Goal: Task Accomplishment & Management: Manage account settings

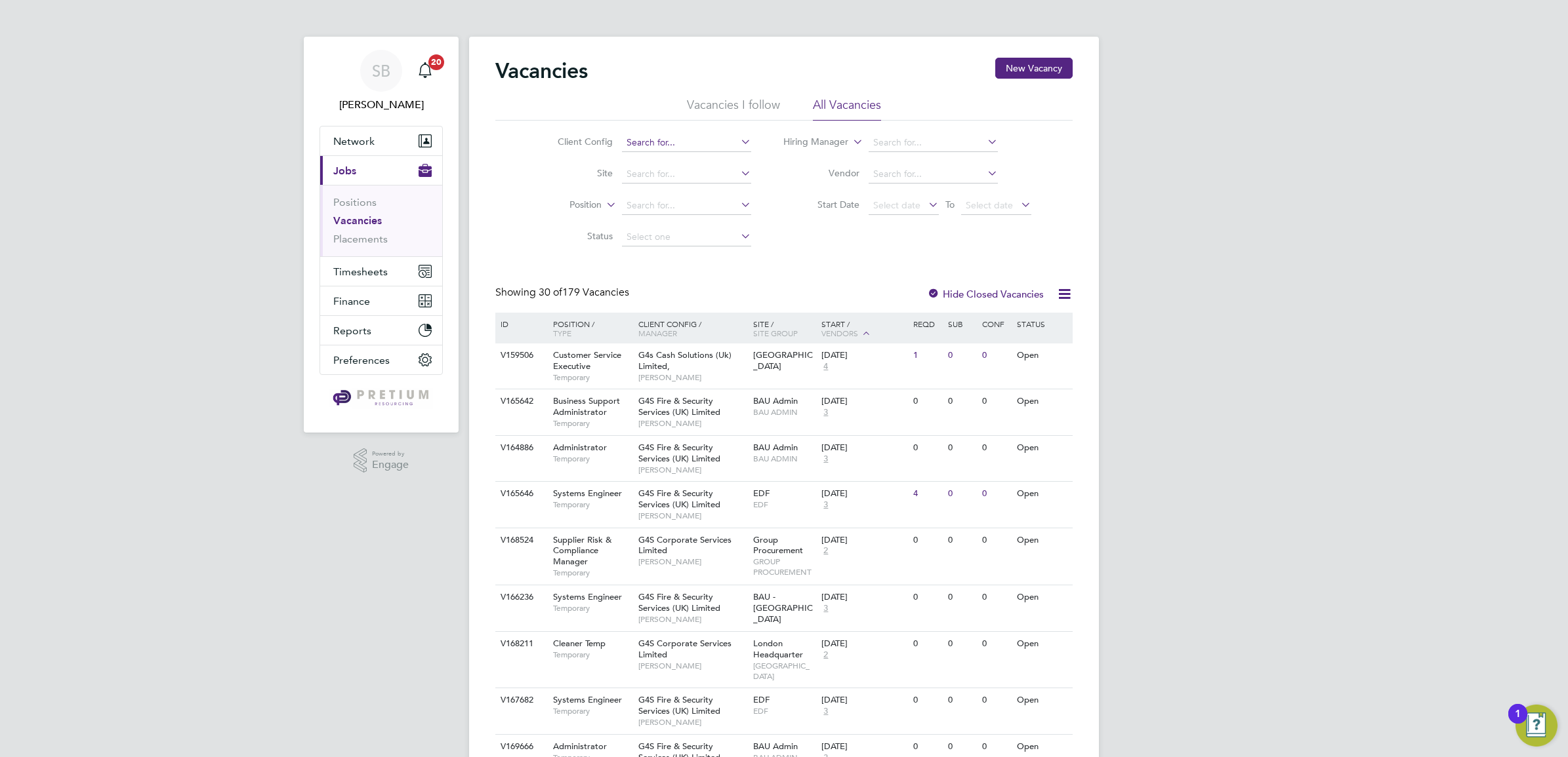
click at [658, 145] on input at bounding box center [687, 143] width 129 height 18
click at [700, 188] on li "BGIS - Permanent GPE" at bounding box center [686, 196] width 131 height 18
type input "BGIS - Permanent GPE"
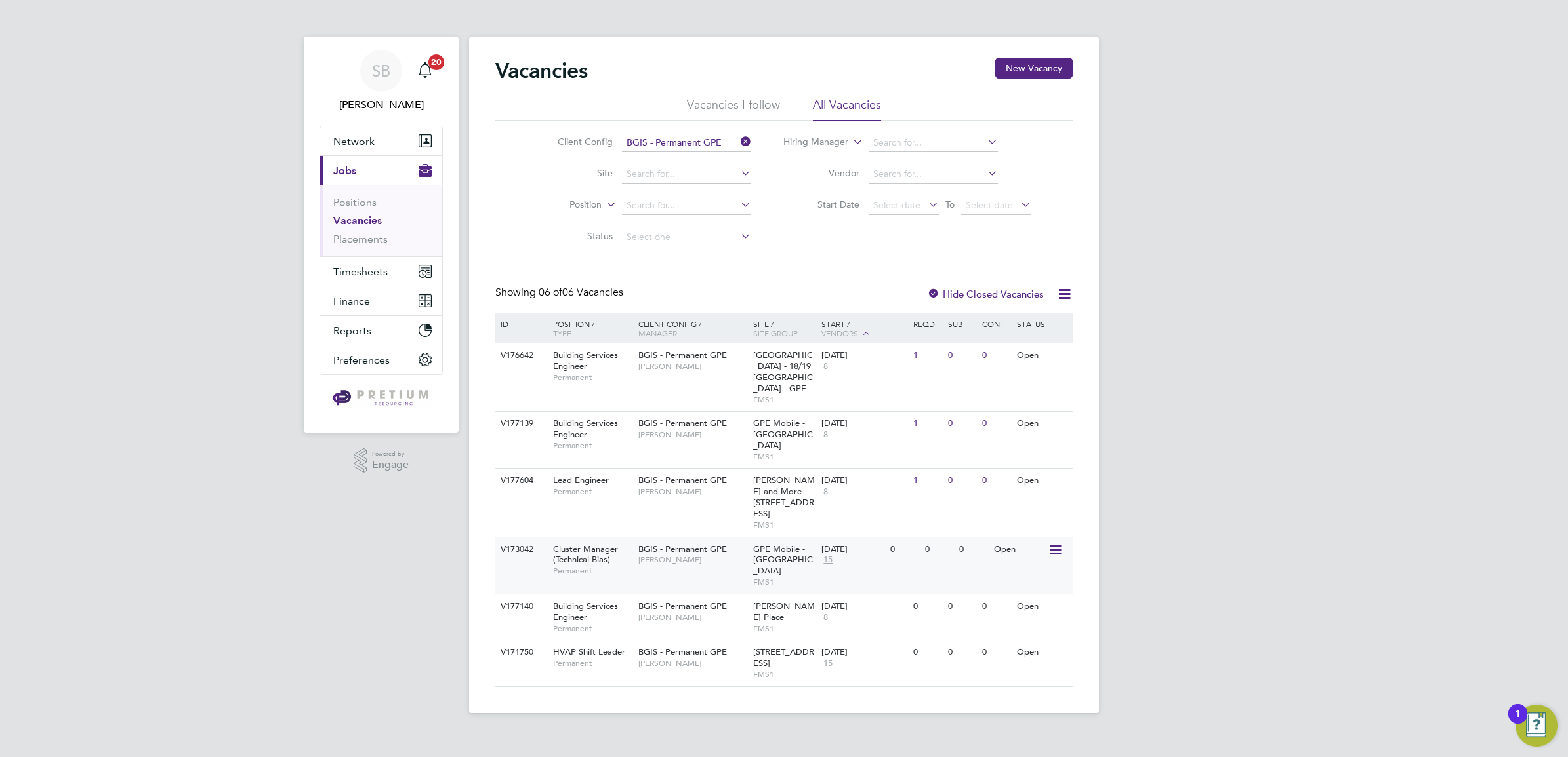
click at [660, 555] on span "[PERSON_NAME]" at bounding box center [692, 560] width 109 height 11
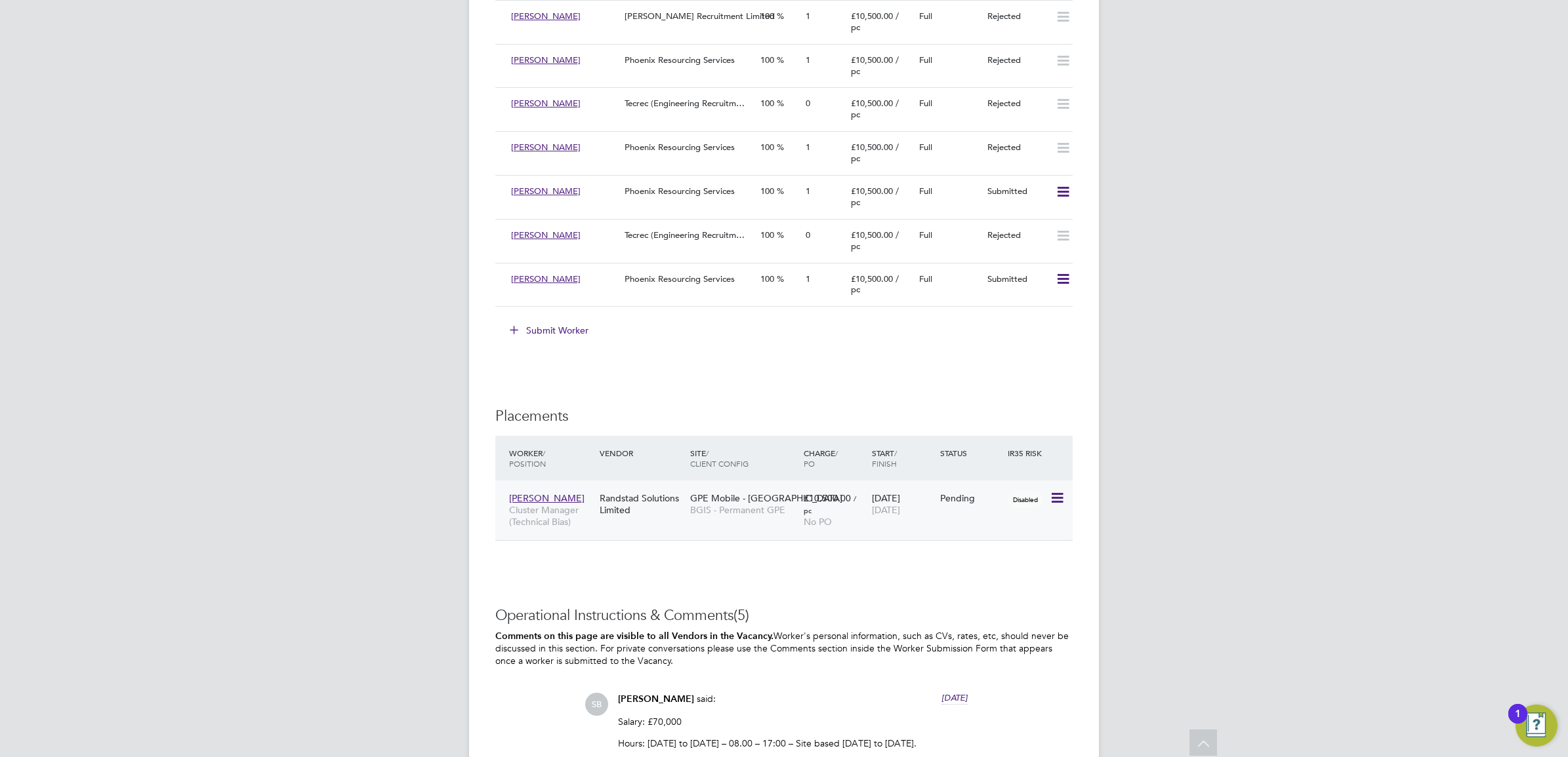
click at [699, 508] on span "BGIS - Permanent GPE" at bounding box center [743, 509] width 107 height 12
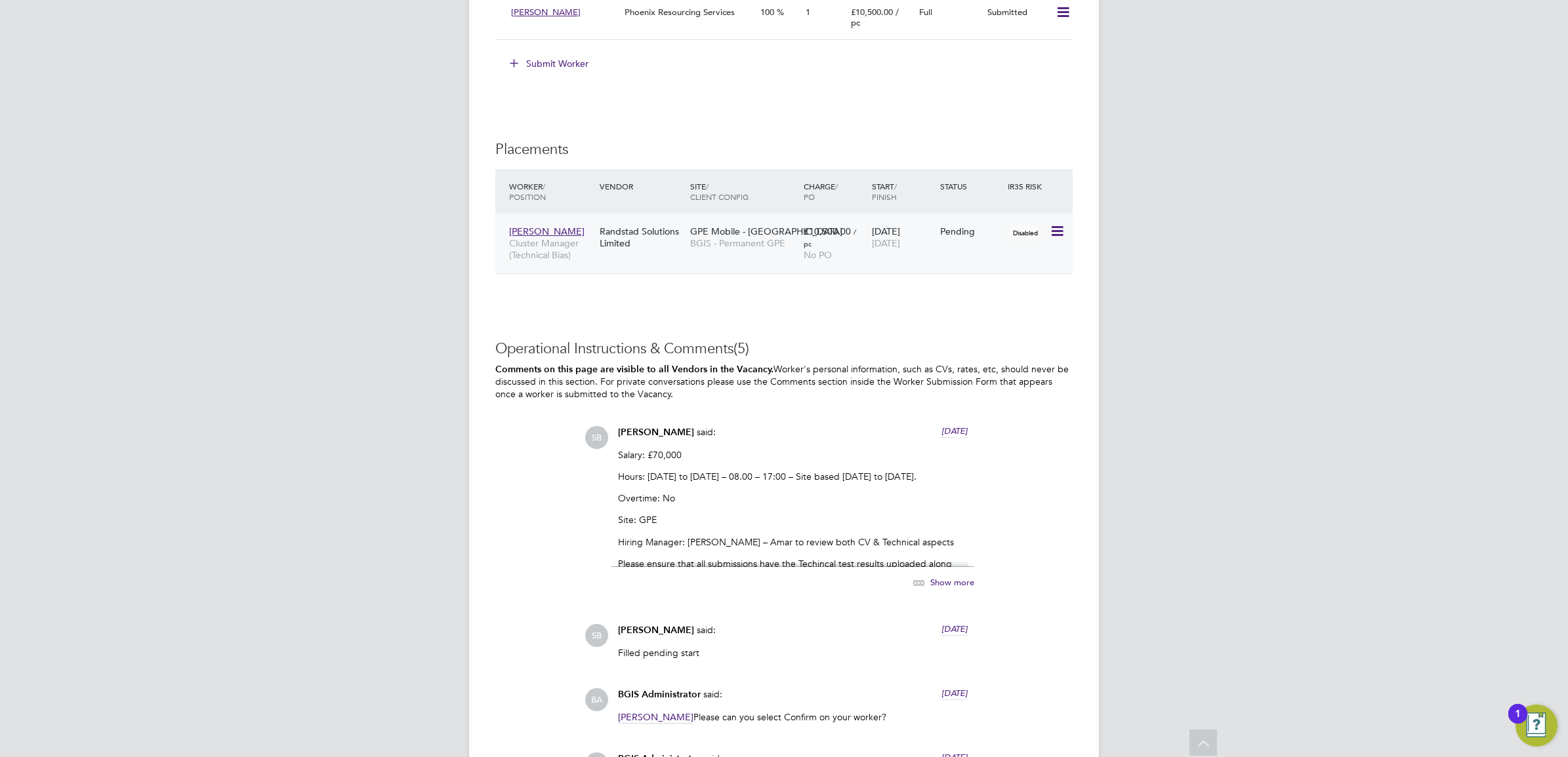
scroll to position [2786, 0]
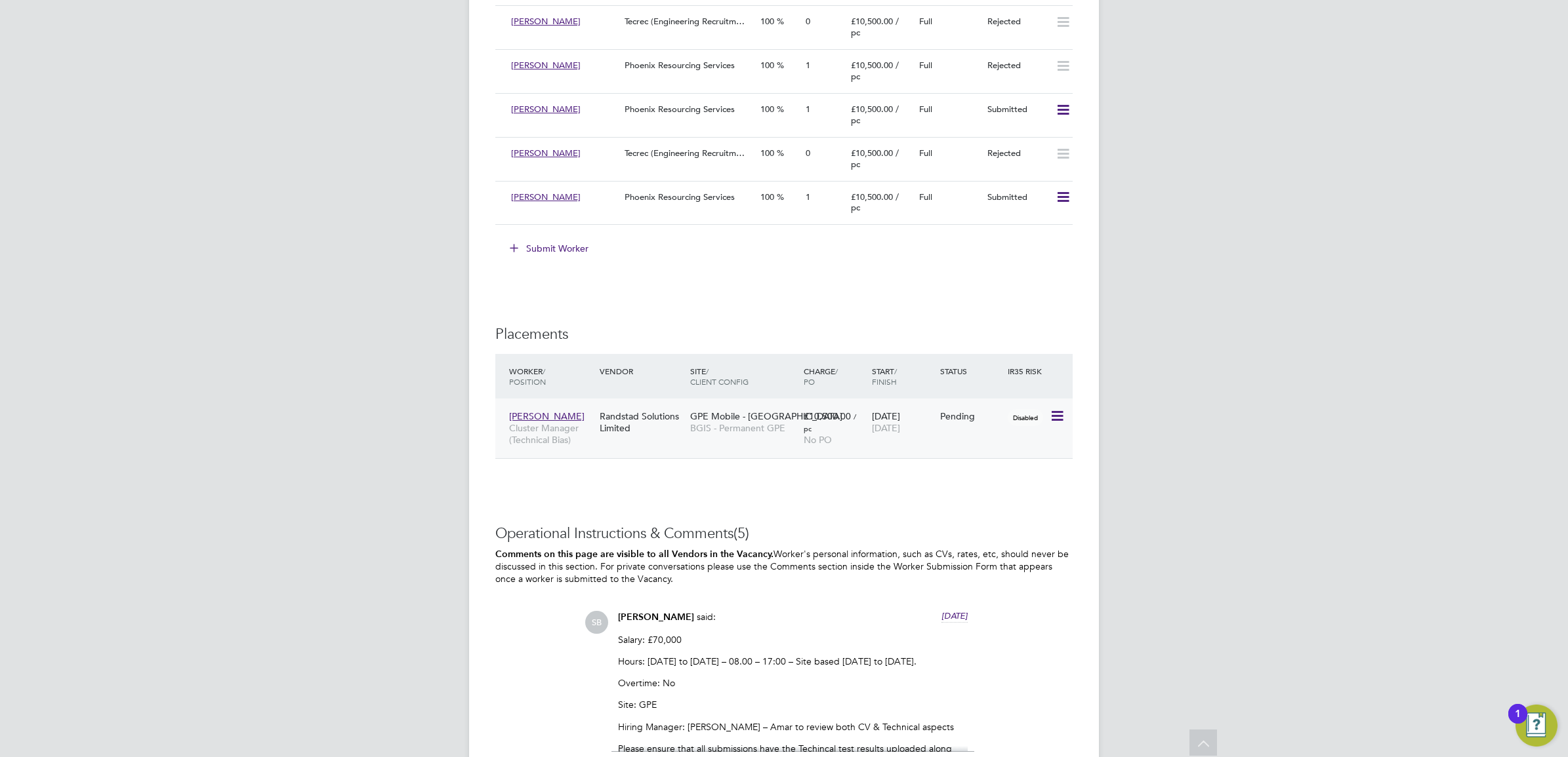
click at [1058, 418] on icon at bounding box center [1055, 416] width 13 height 15
click at [988, 536] on li "Abandon" at bounding box center [1015, 537] width 93 height 18
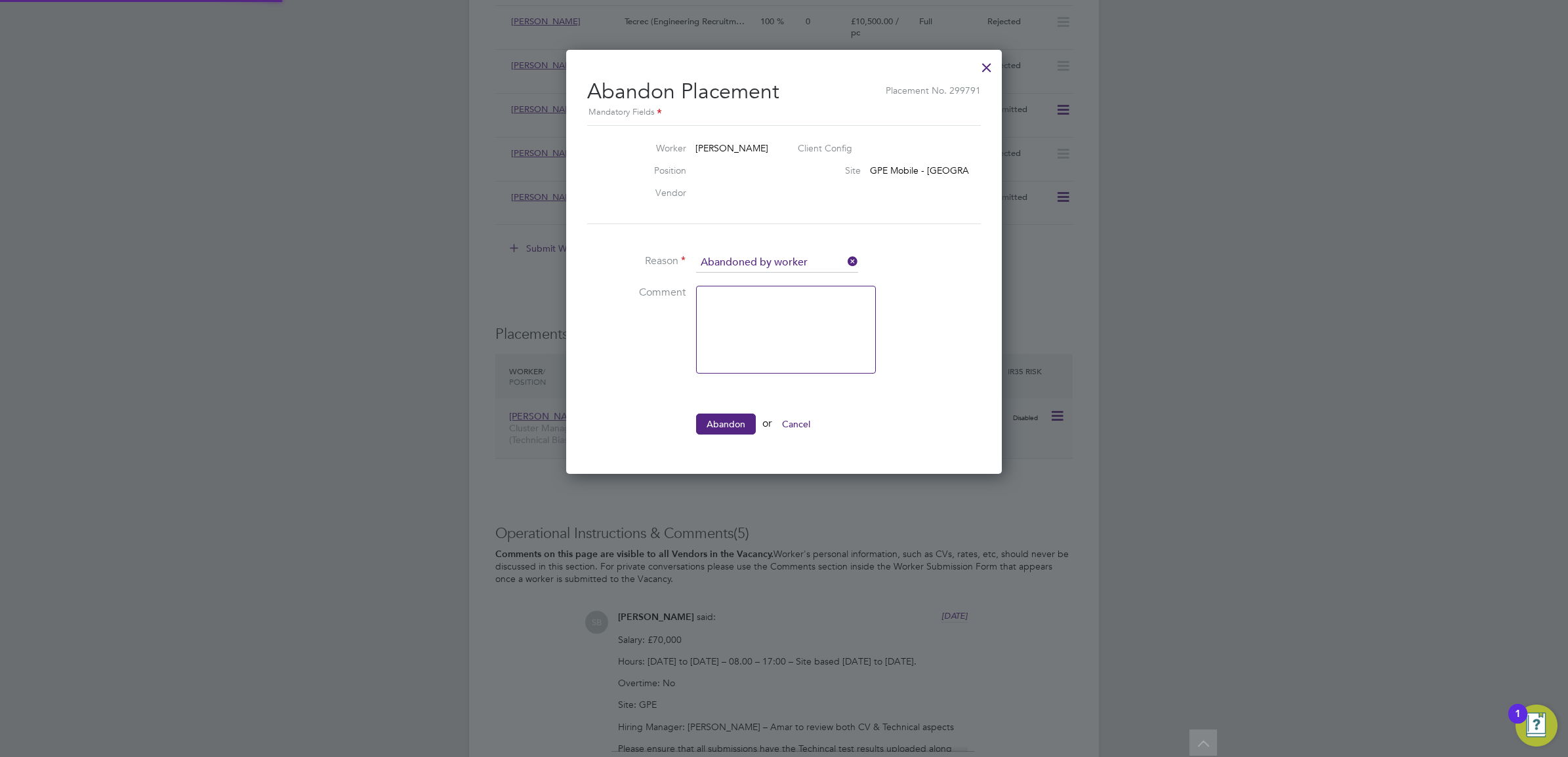
scroll to position [13, 162]
click at [771, 312] on textarea at bounding box center [785, 330] width 179 height 88
type textarea "No show."
click at [697, 417] on button "Abandon" at bounding box center [726, 424] width 60 height 21
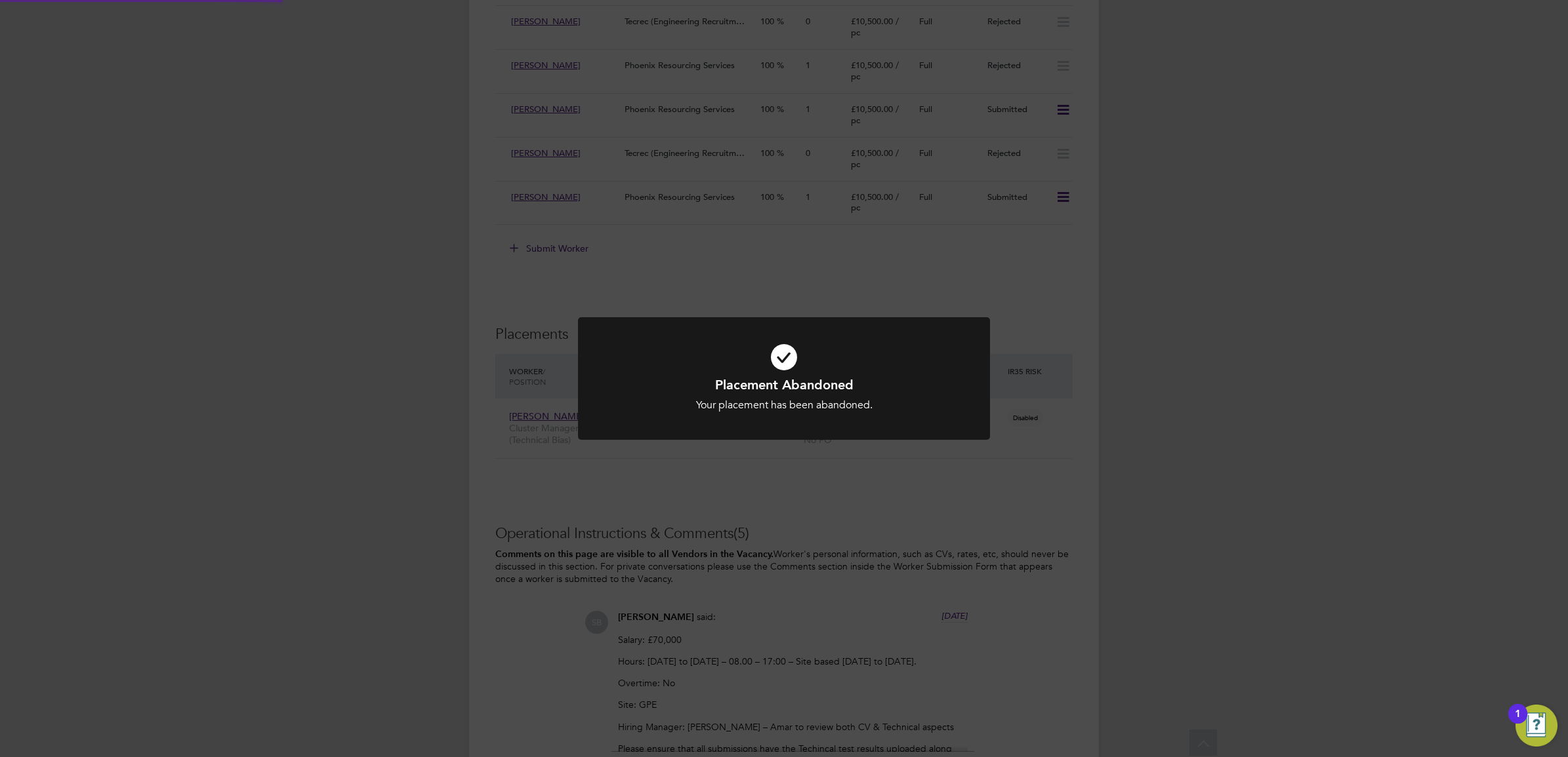
click at [1099, 312] on div "Placement Abandoned Your placement has been abandoned. Cancel Okay" at bounding box center [784, 378] width 1568 height 757
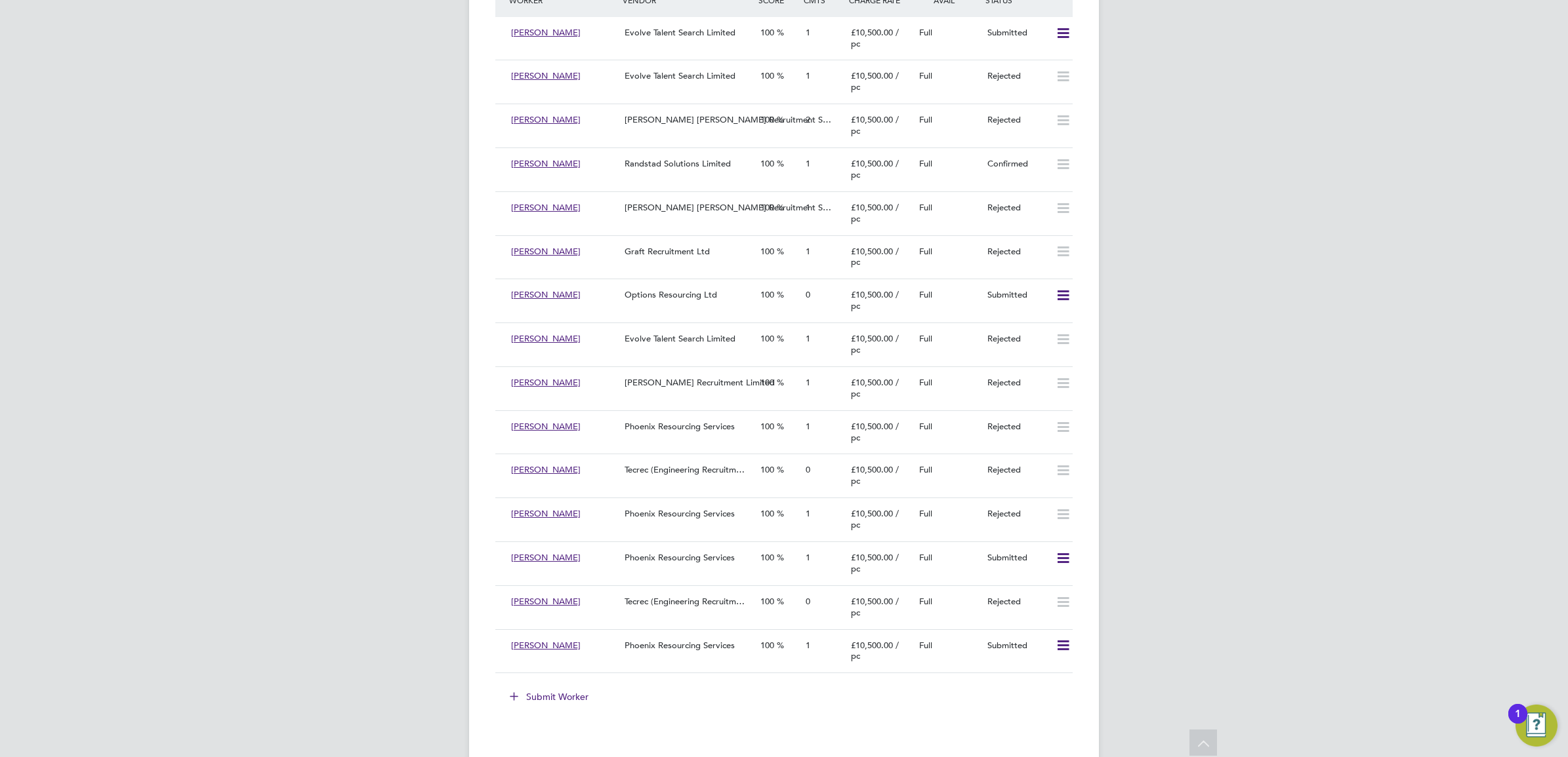
scroll to position [2294, 0]
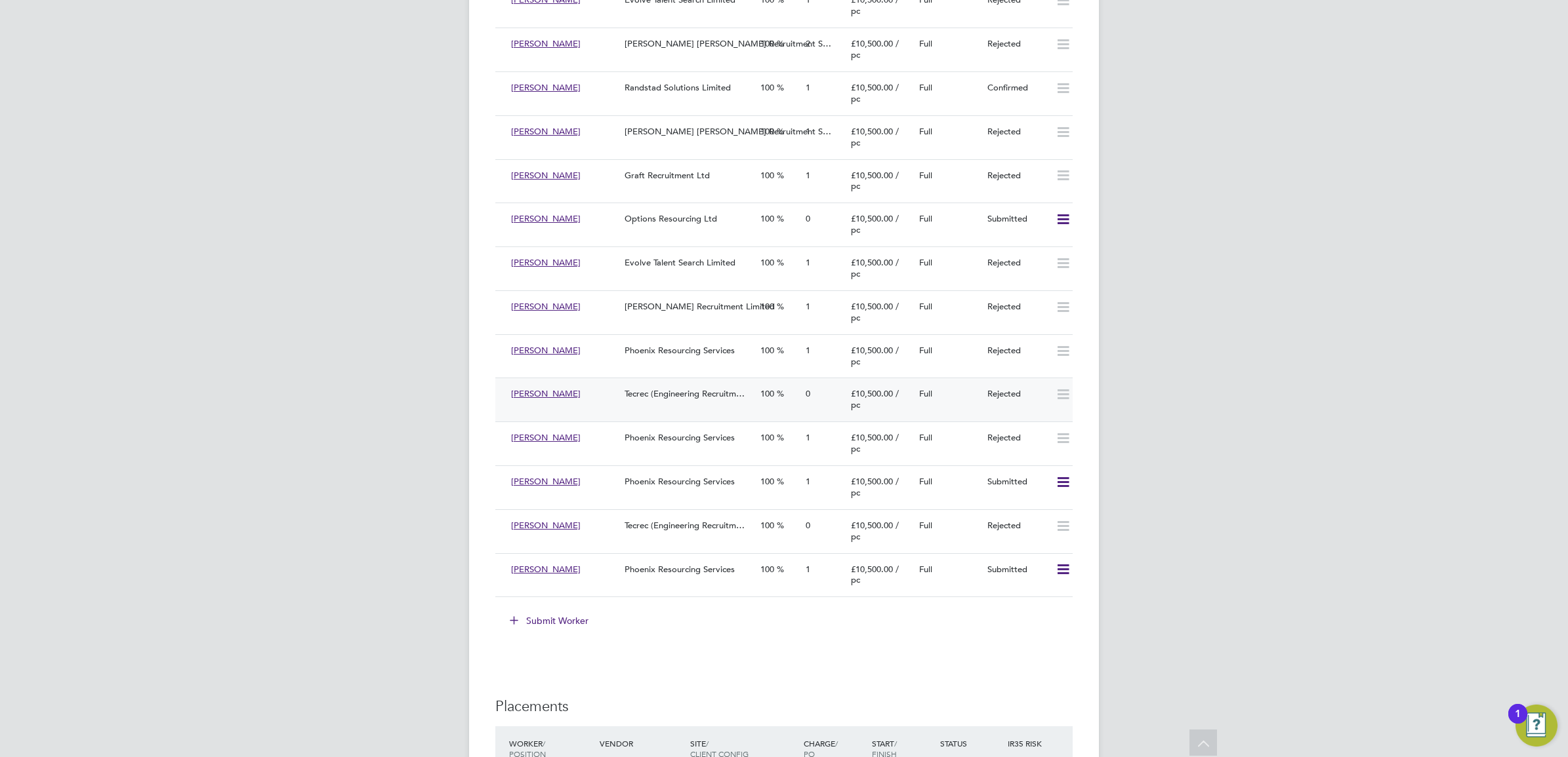
scroll to position [2465, 0]
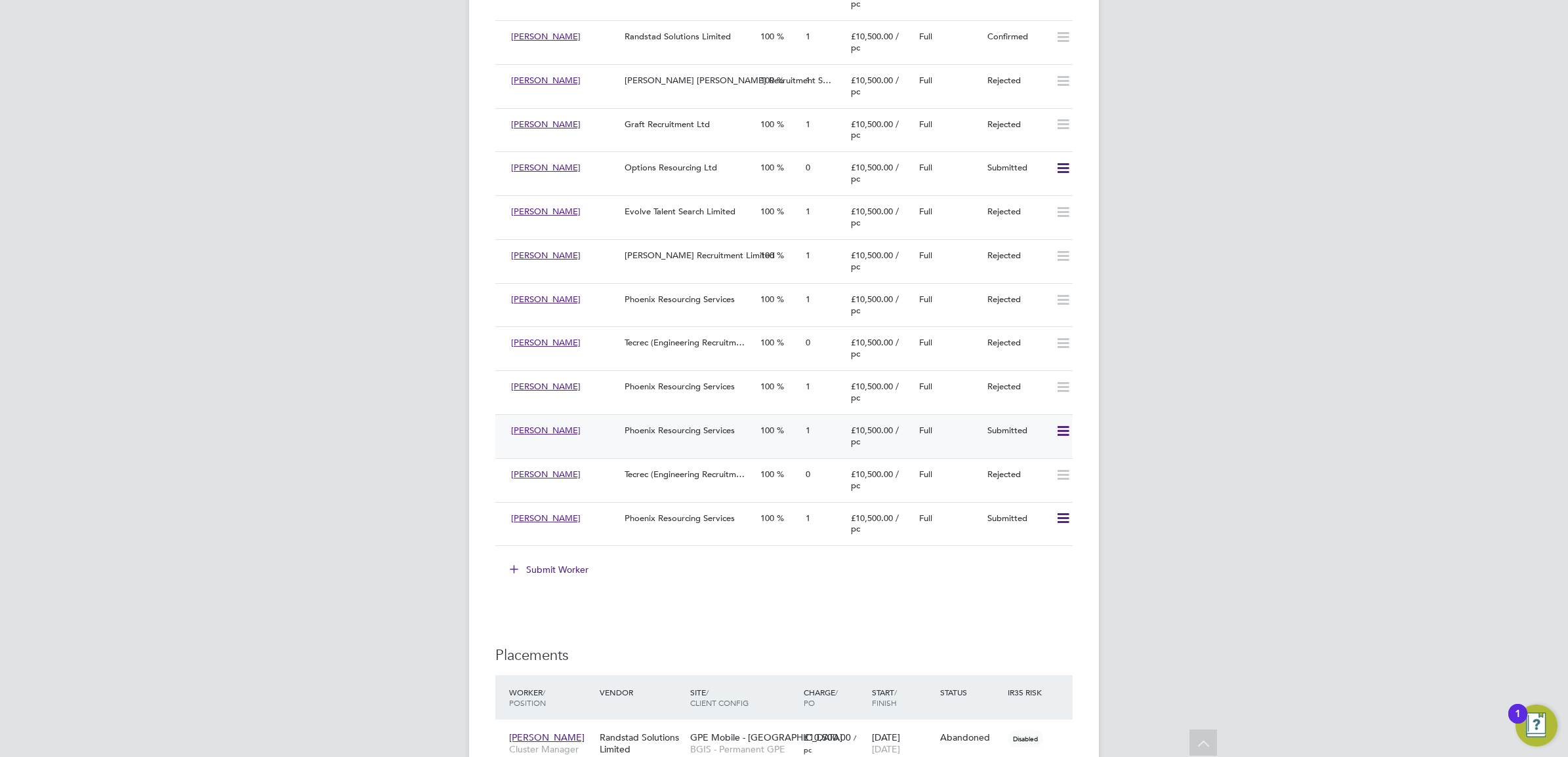
click at [696, 429] on span "Phoenix Resourcing Services" at bounding box center [679, 430] width 110 height 11
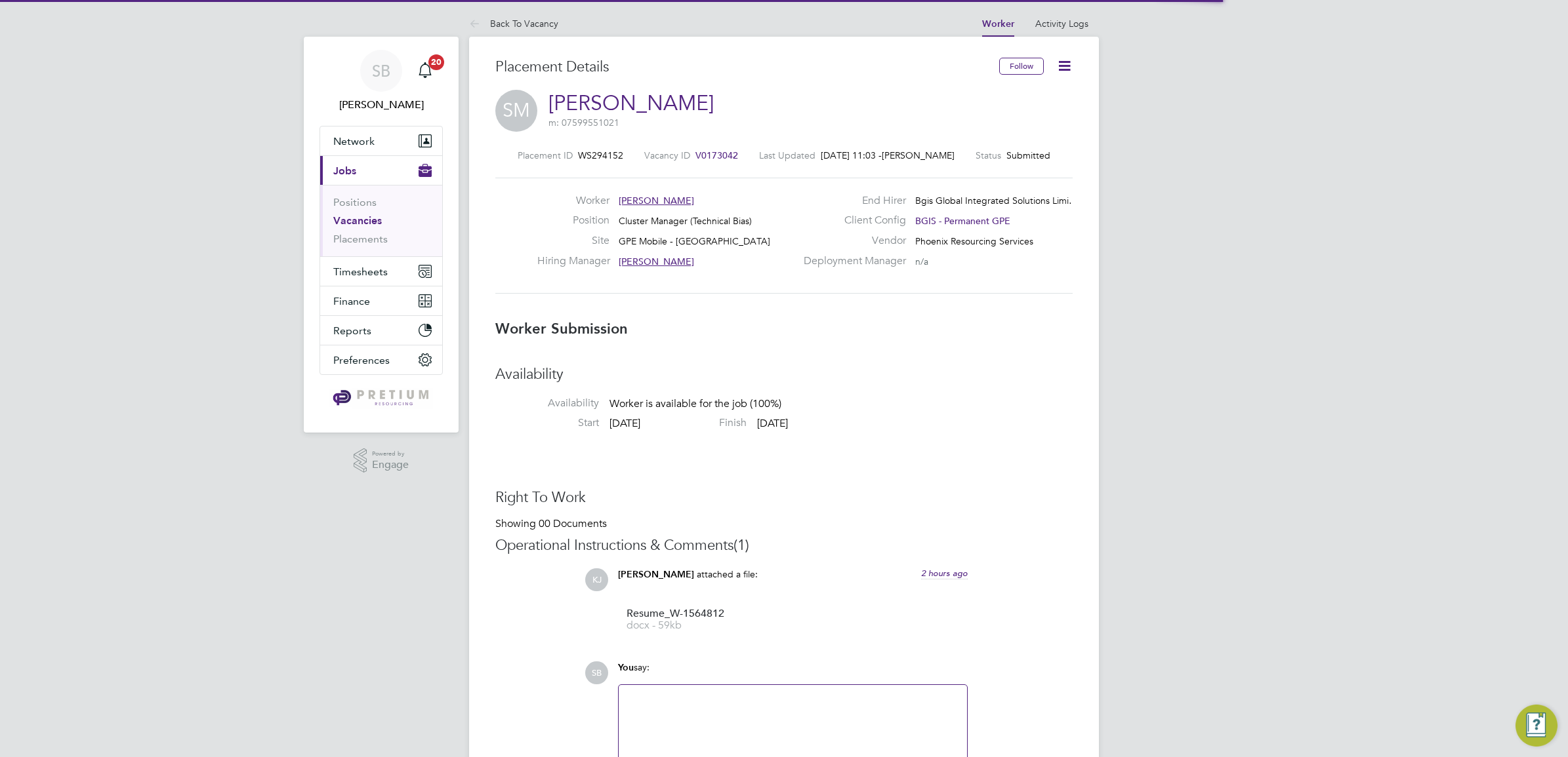
scroll to position [7, 7]
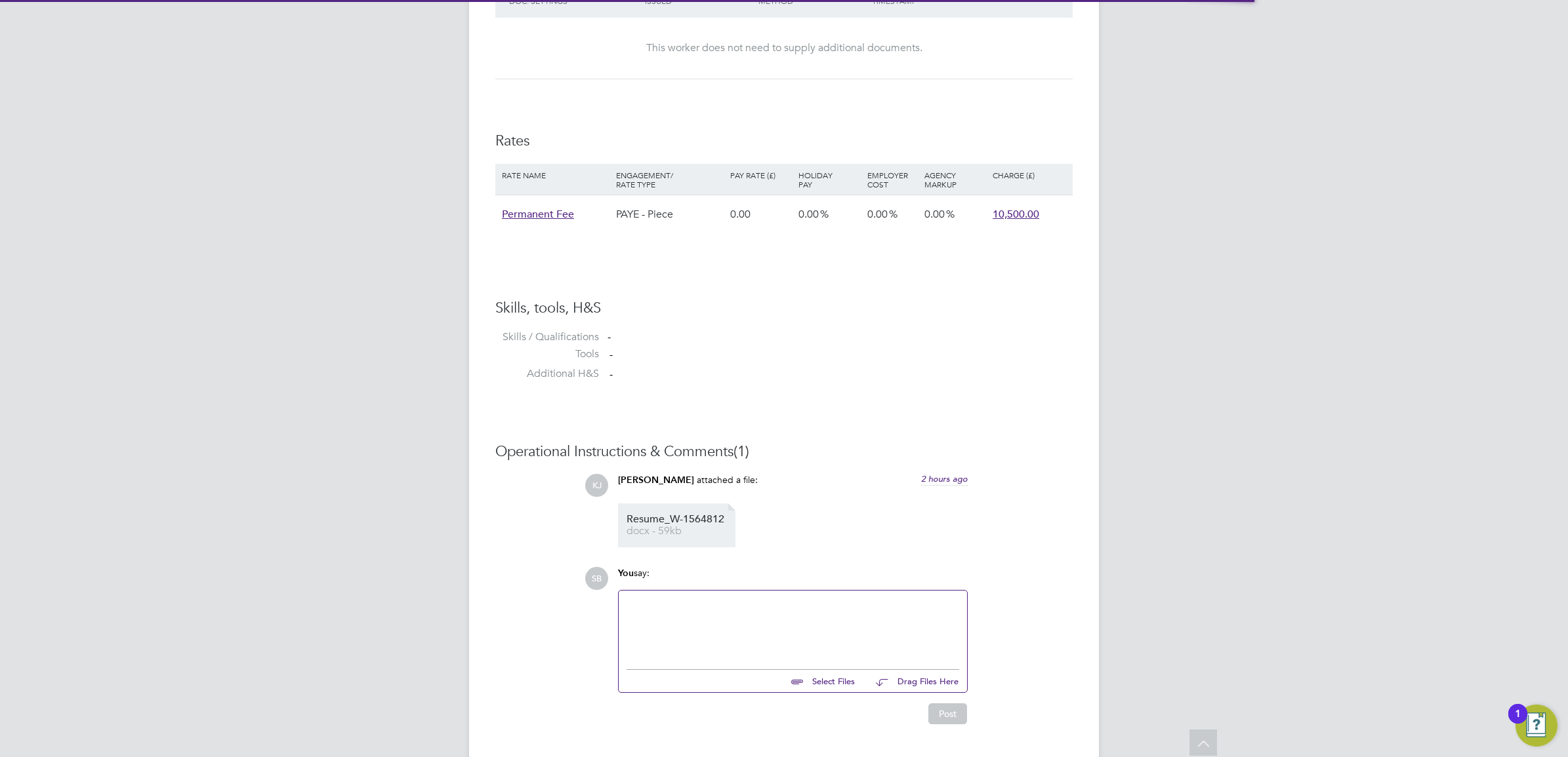
click at [704, 542] on li "Resume_W-1564812 docx - 59kb" at bounding box center [677, 525] width 118 height 44
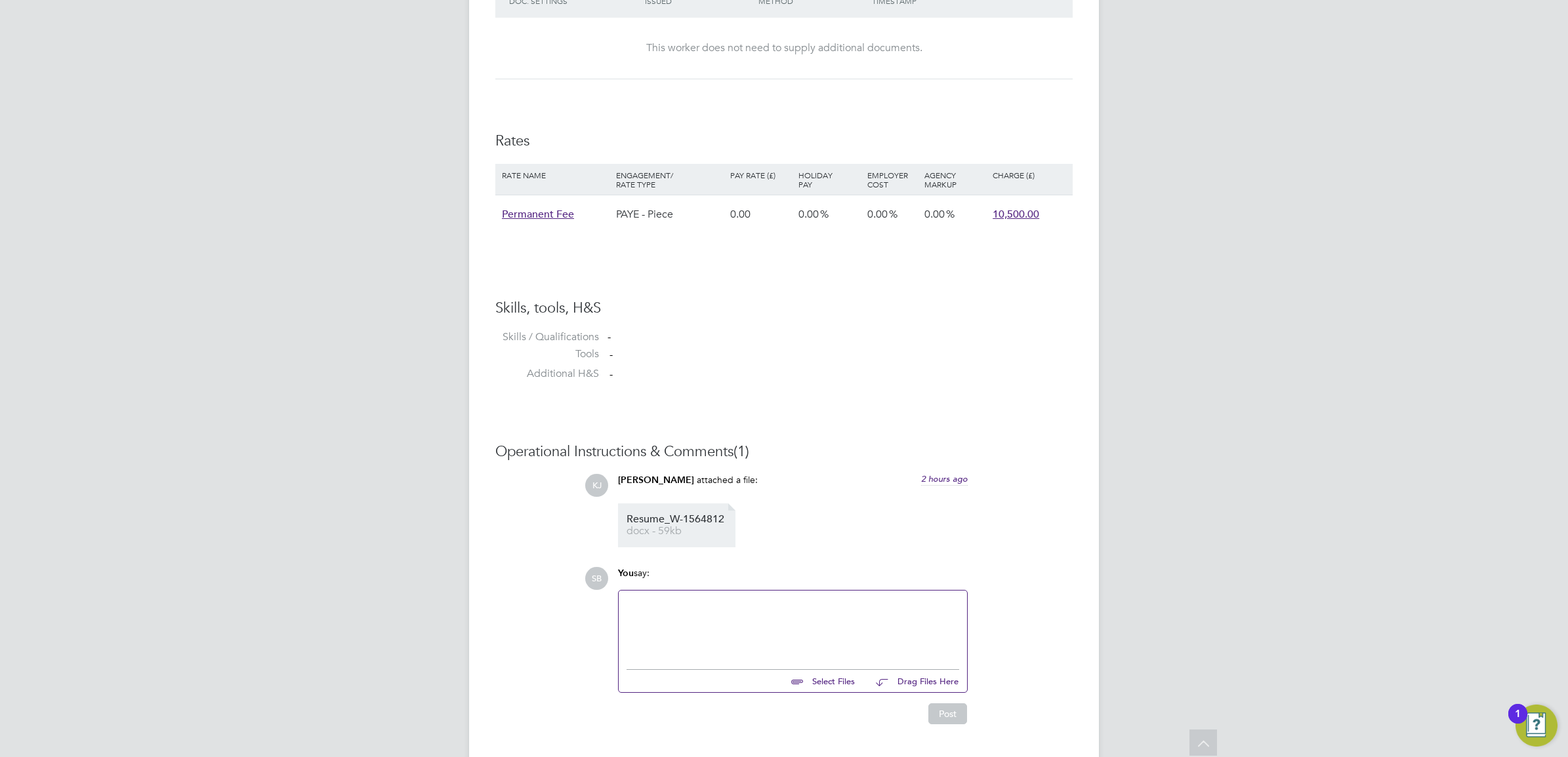
click at [699, 510] on li "Resume_W-1564812 docx - 59kb" at bounding box center [677, 525] width 118 height 44
click at [677, 520] on span "Resume_W-1564812" at bounding box center [679, 519] width 105 height 10
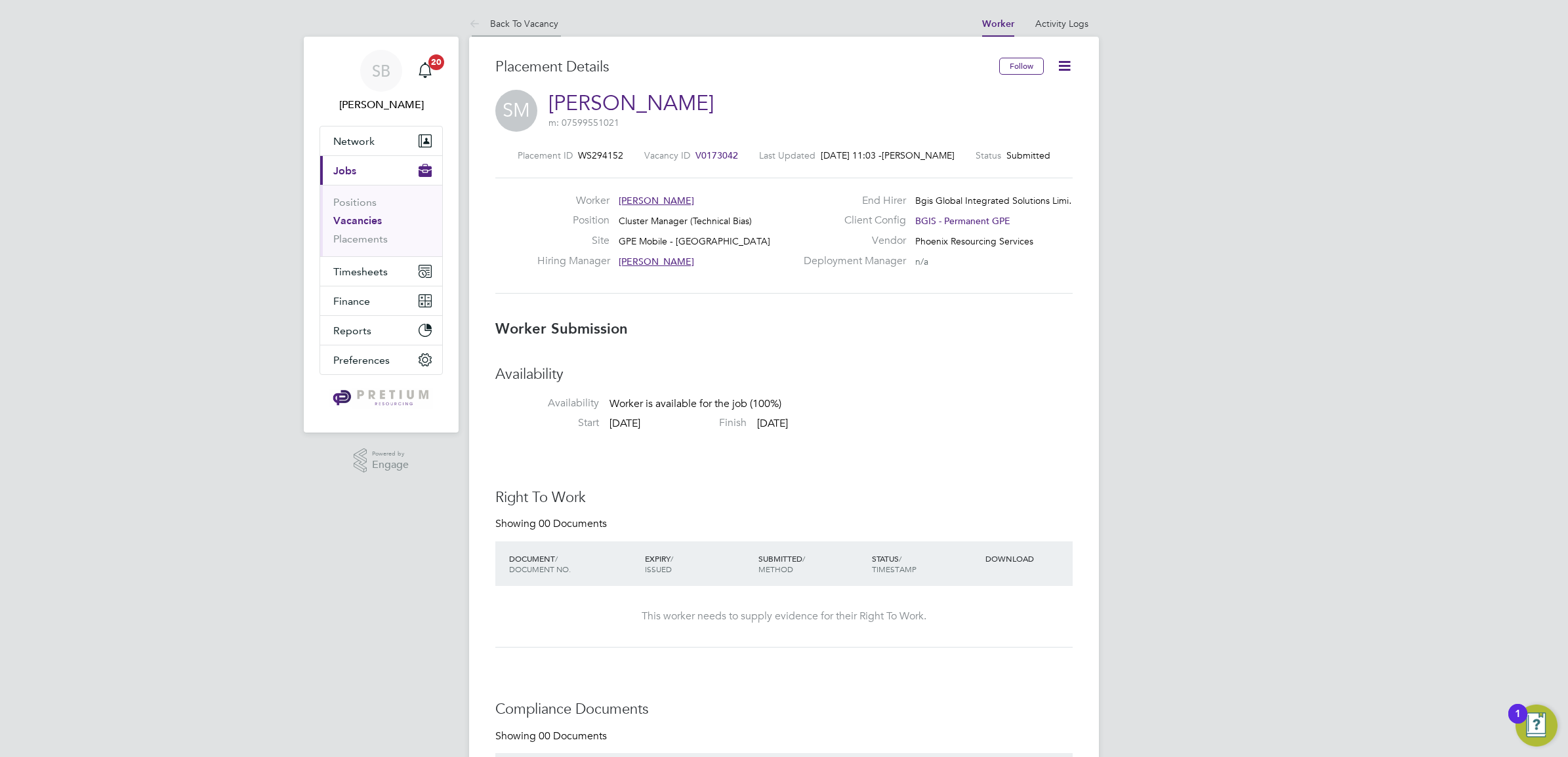
click at [515, 22] on link "Back To Vacancy" at bounding box center [513, 23] width 89 height 12
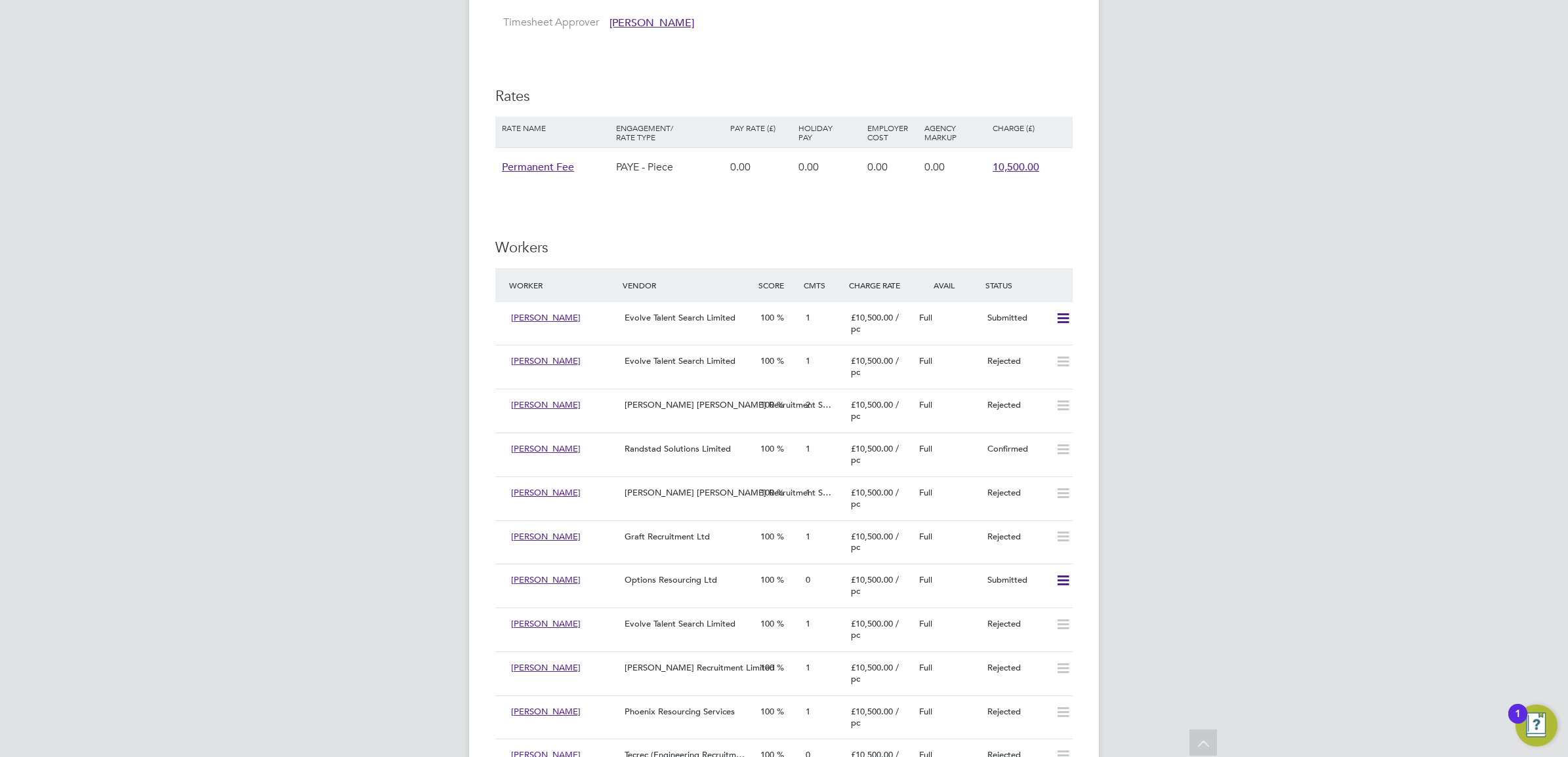
scroll to position [2294, 0]
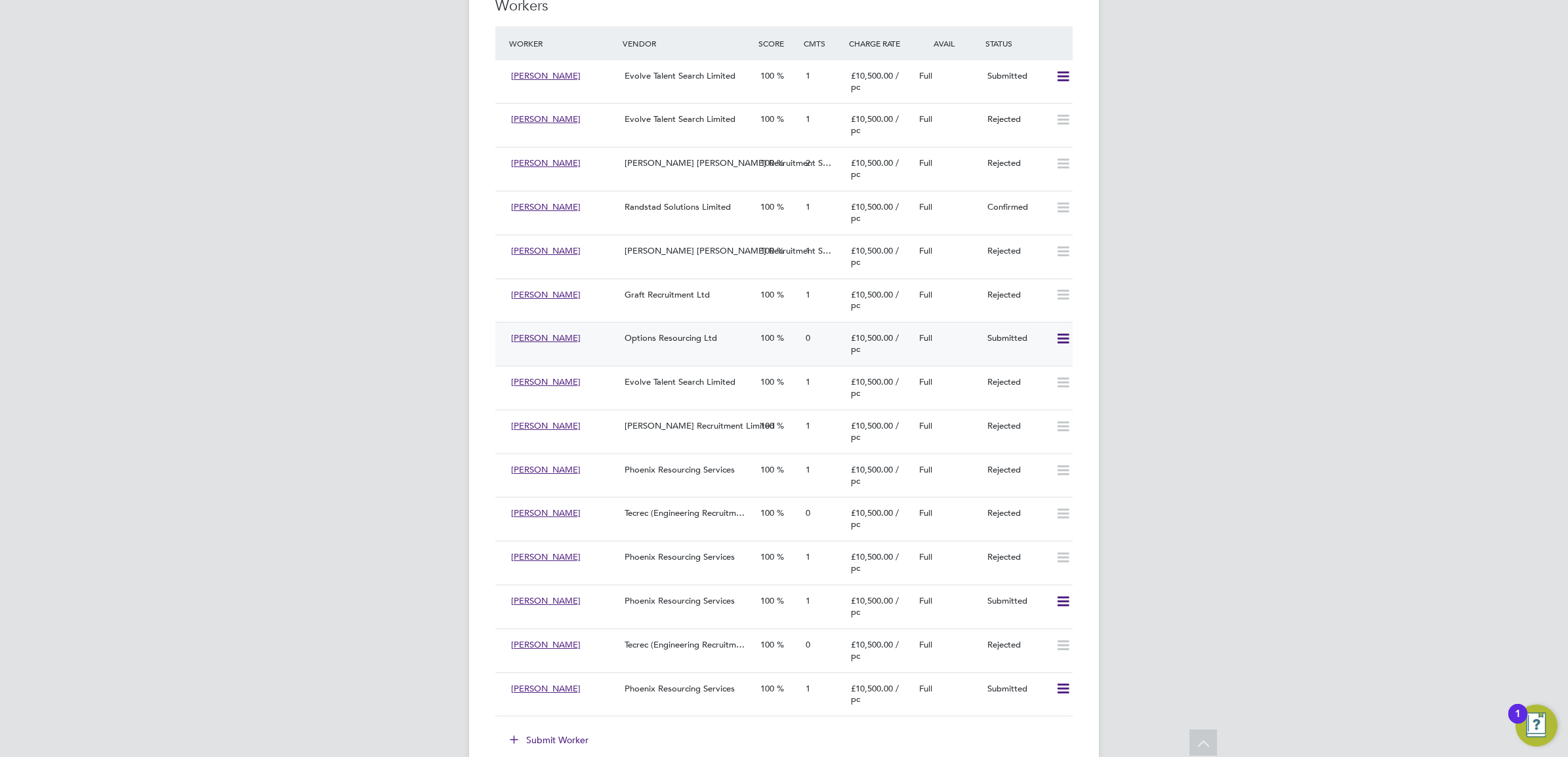
click at [788, 343] on div "100" at bounding box center [777, 338] width 45 height 22
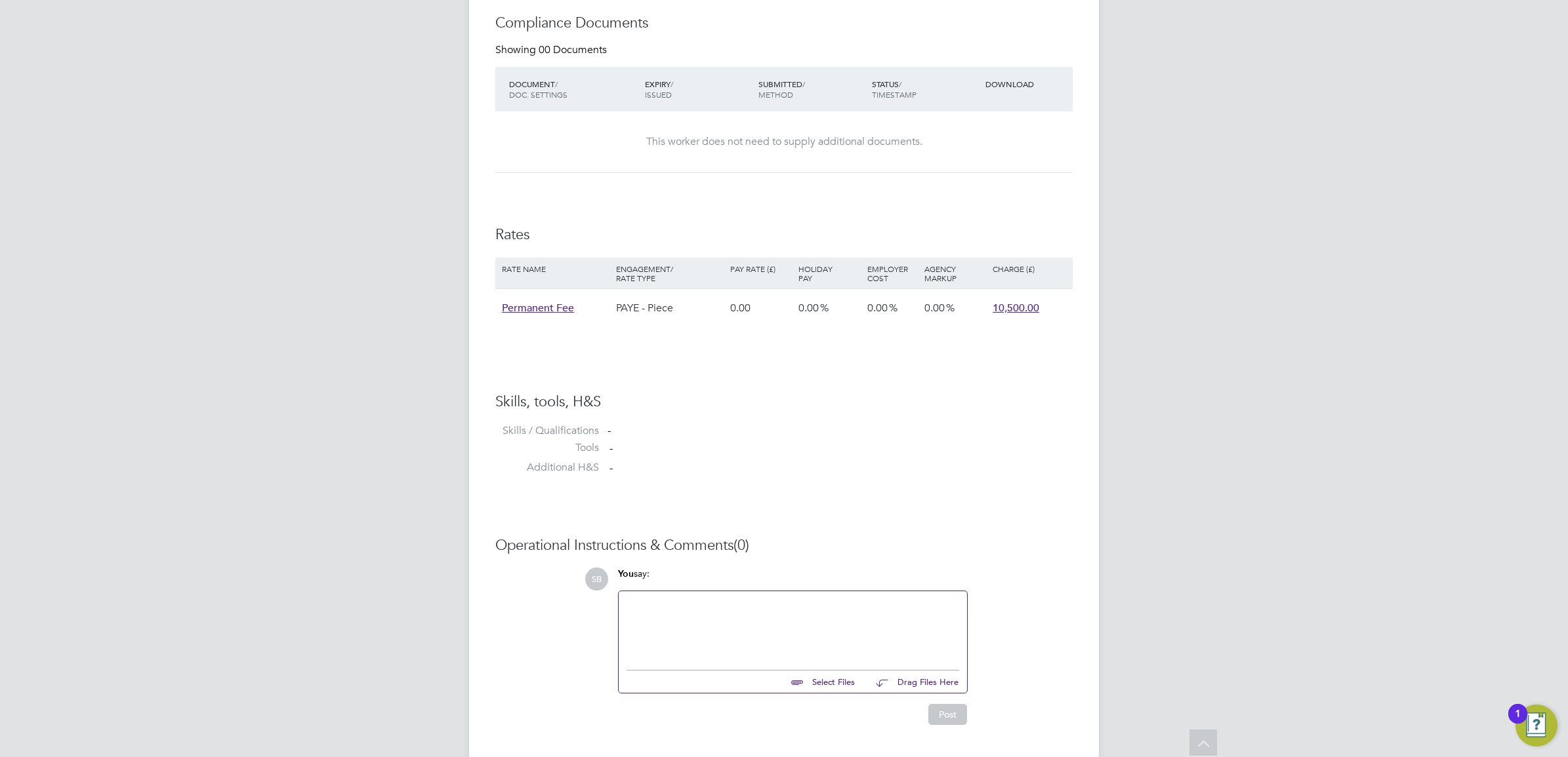
scroll to position [725, 0]
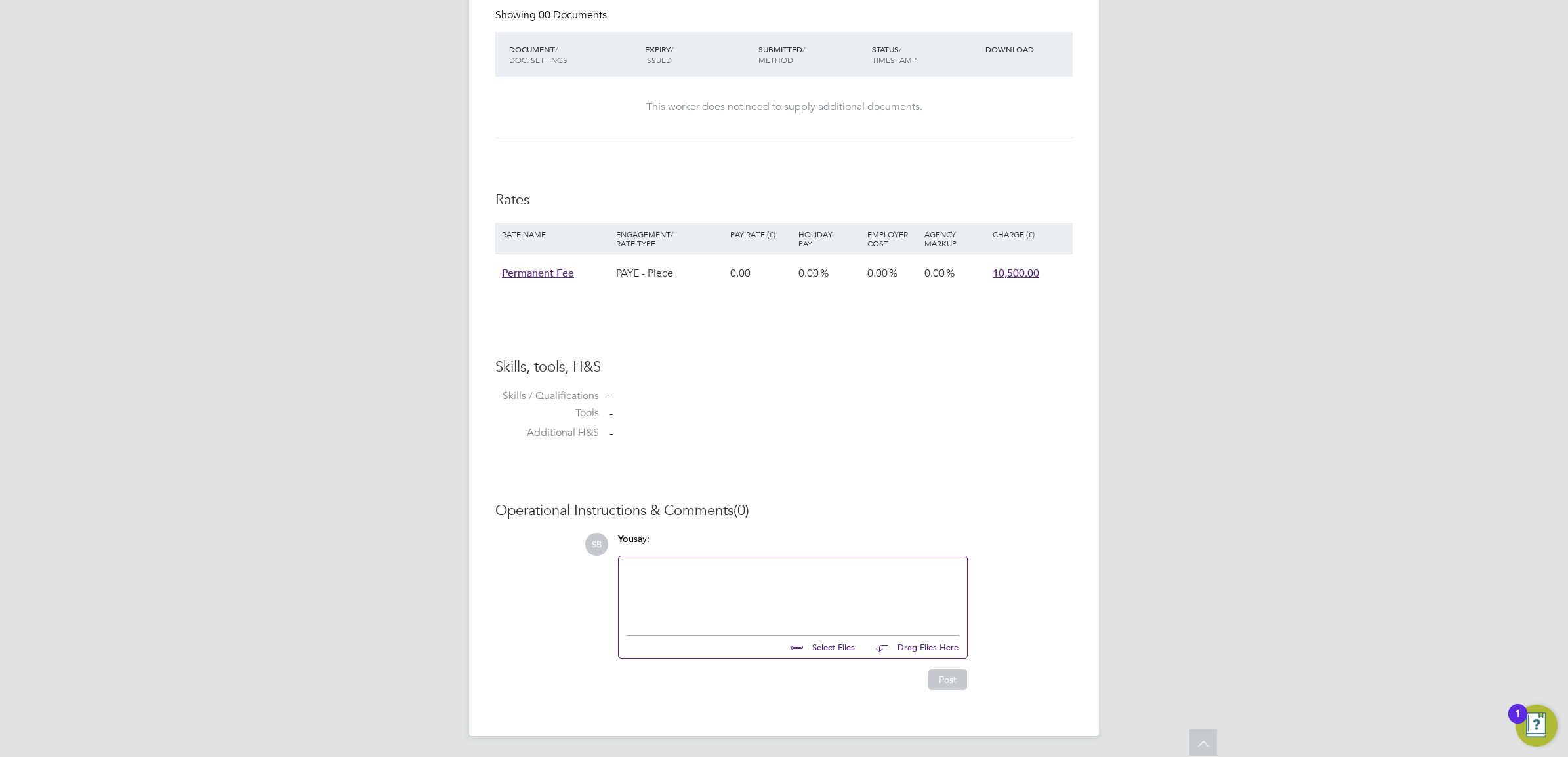
click at [731, 603] on div at bounding box center [793, 592] width 333 height 56
click at [937, 687] on button "Post" at bounding box center [948, 679] width 38 height 21
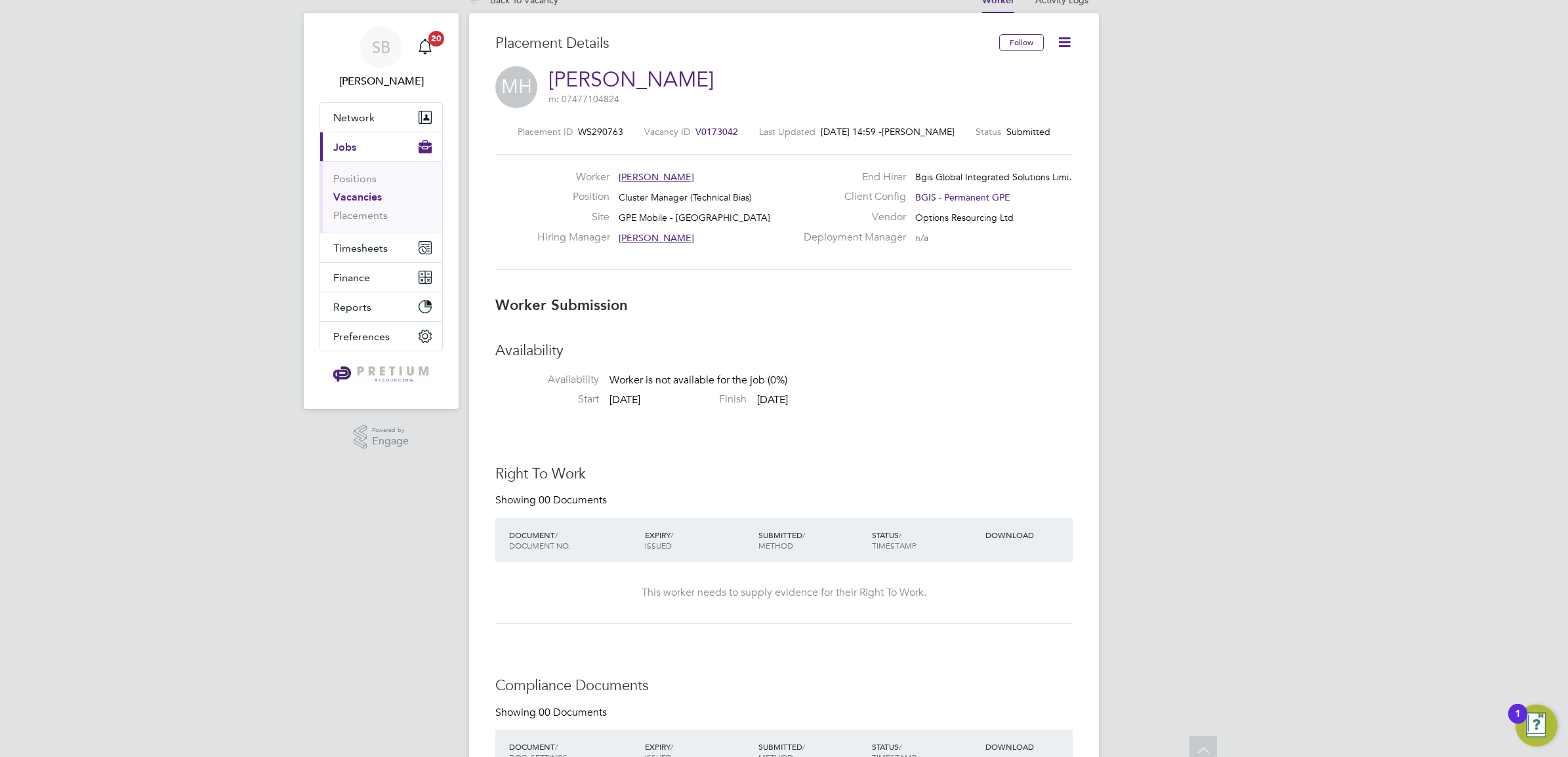
scroll to position [0, 0]
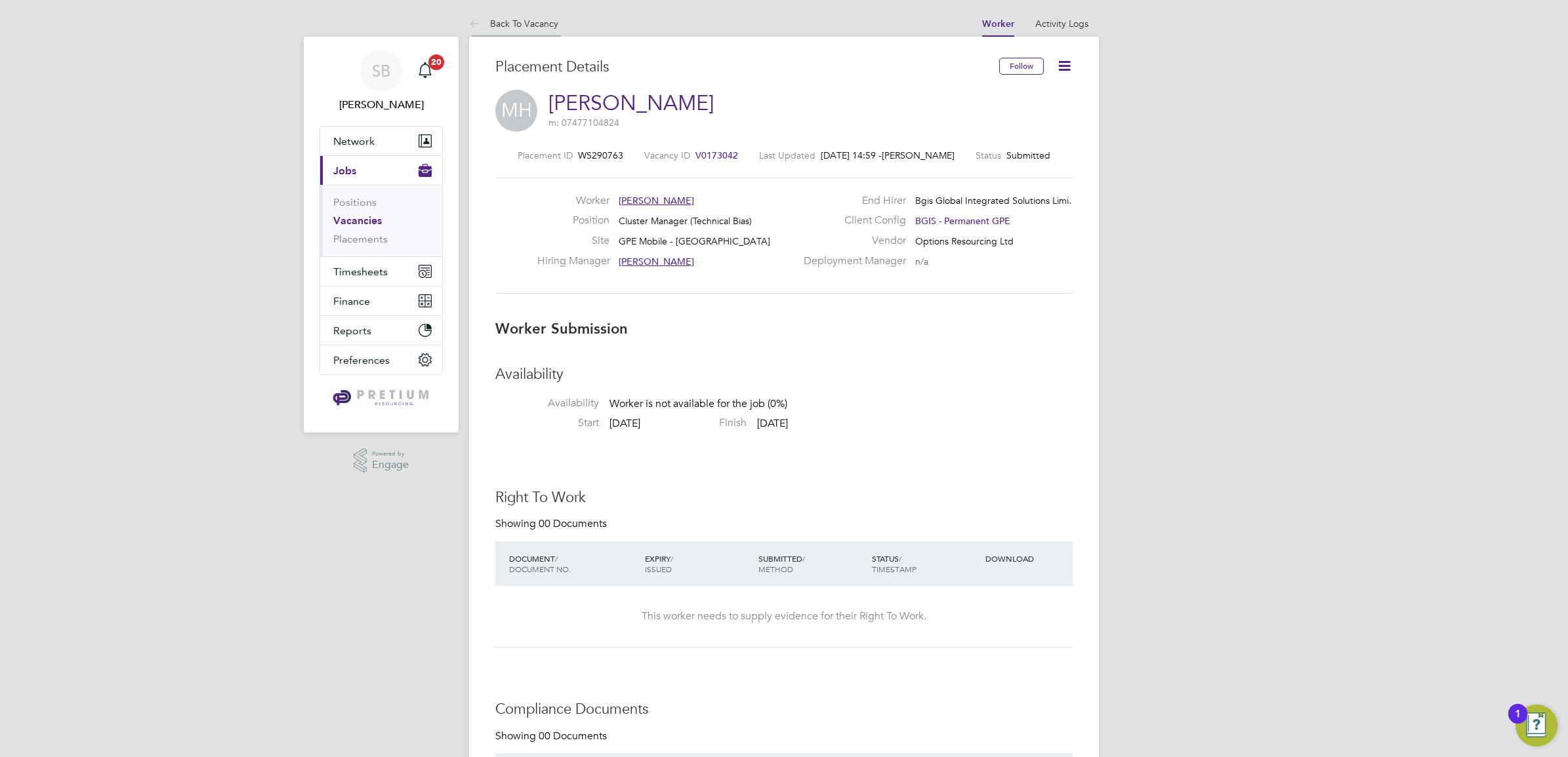
drag, startPoint x: 517, startPoint y: 22, endPoint x: 1199, endPoint y: 142, distance: 692.5
click at [520, 23] on link "Back To Vacancy" at bounding box center [513, 23] width 89 height 12
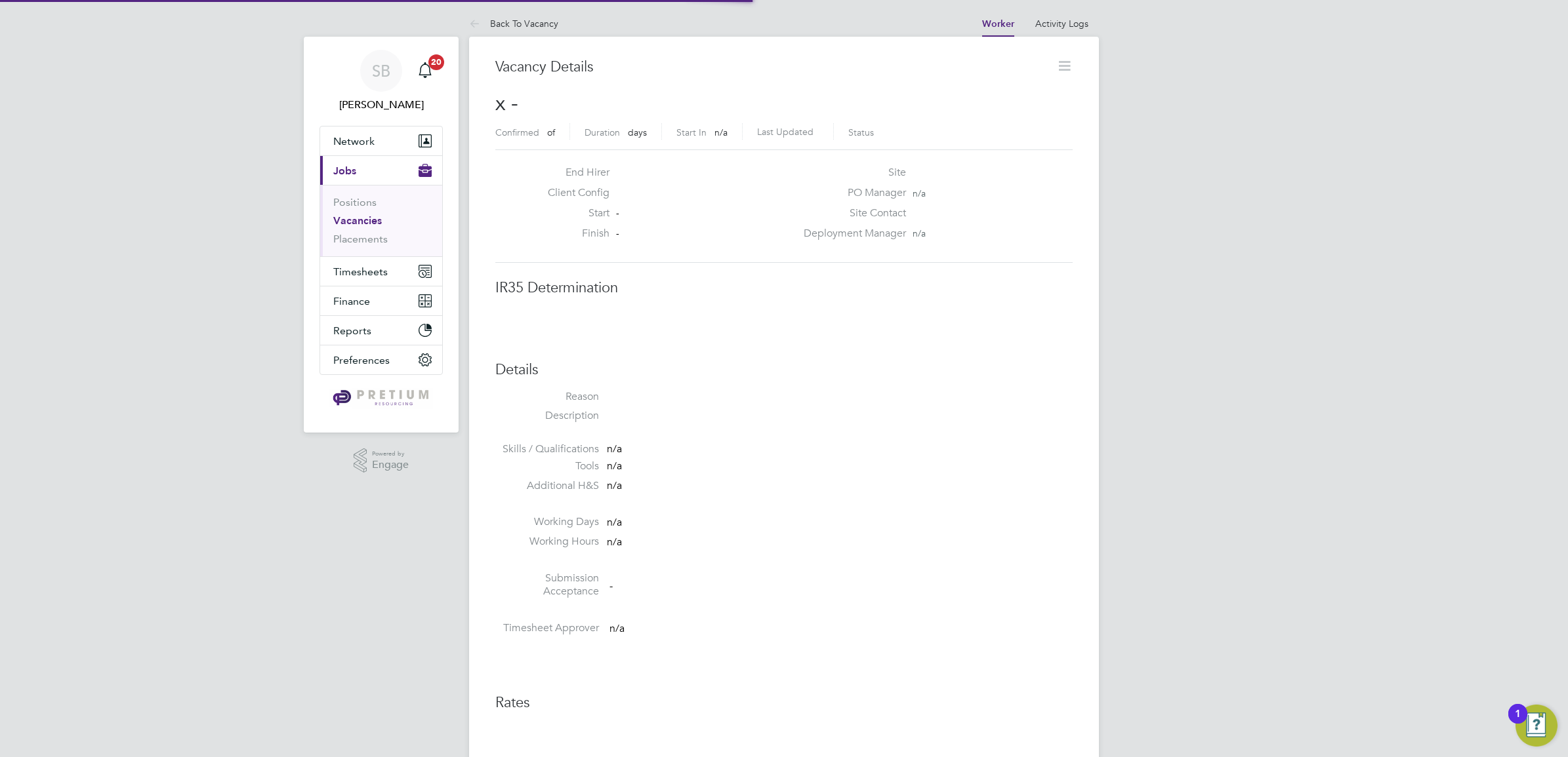
click at [1284, 152] on div "SB Sasha Baird Notifications 20 Applications: Network Team Members Businesses S…" at bounding box center [784, 682] width 1568 height 1366
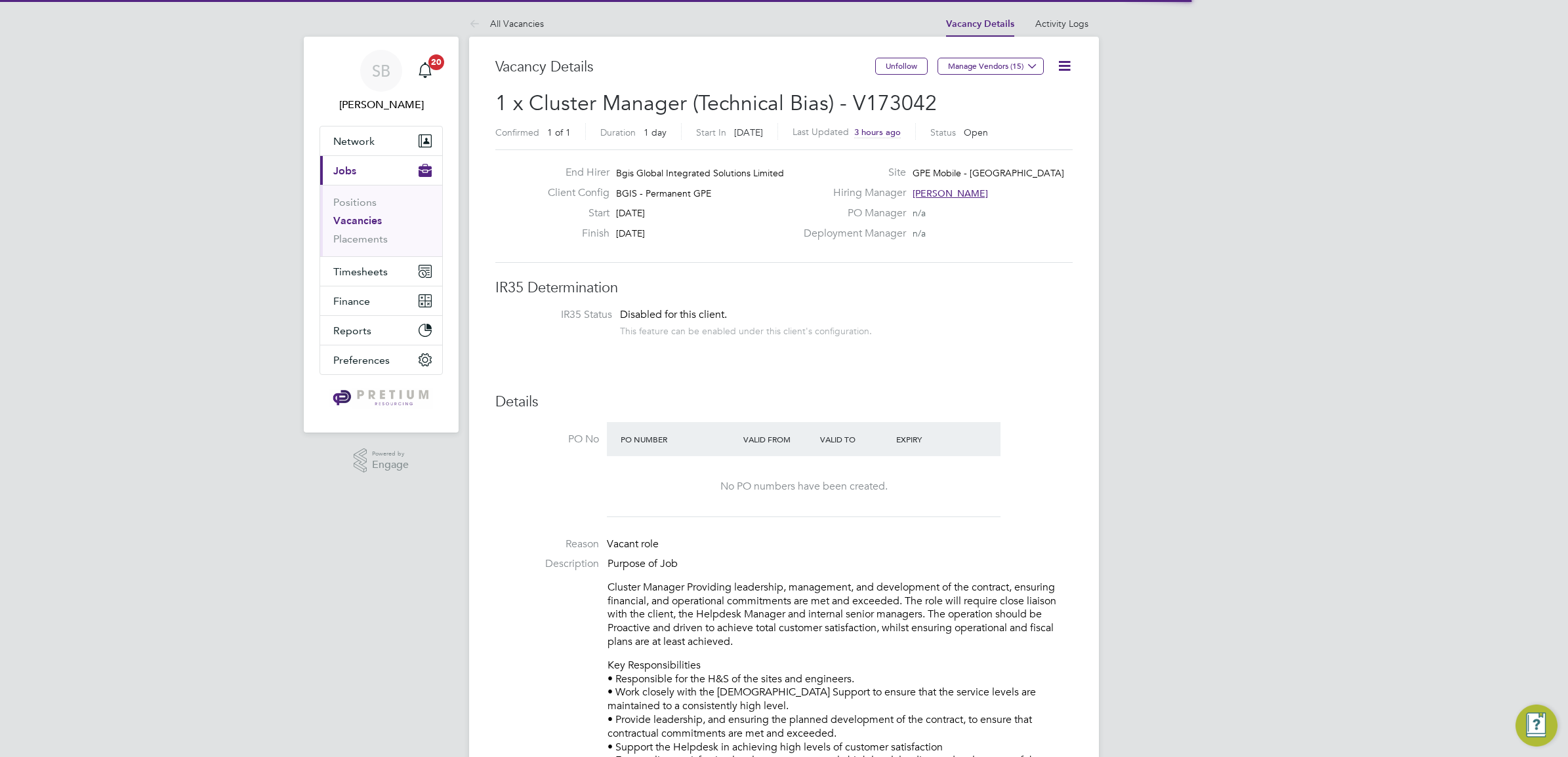
scroll to position [22, 113]
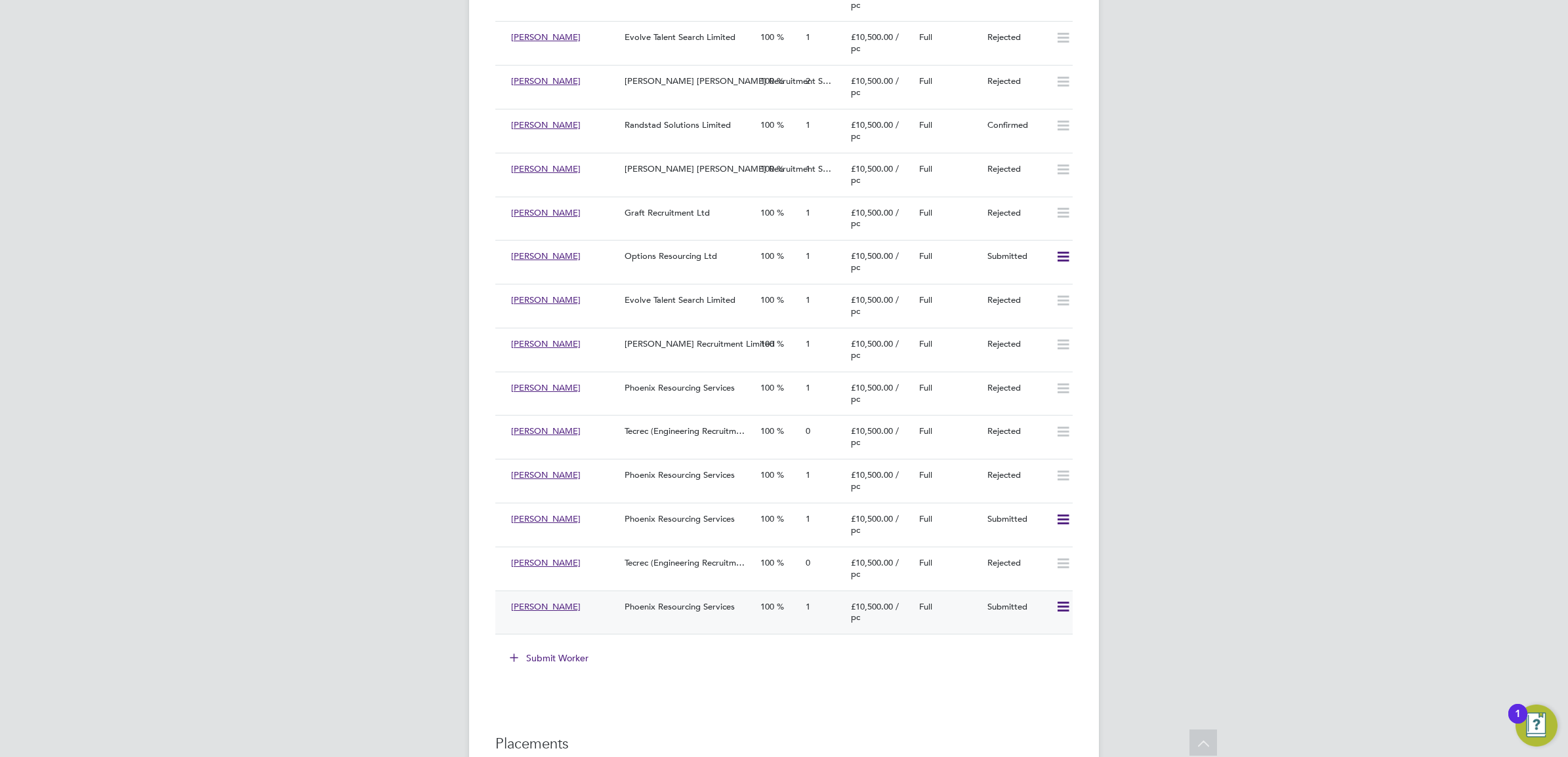
click at [644, 605] on span "Phoenix Resourcing Services" at bounding box center [679, 606] width 110 height 11
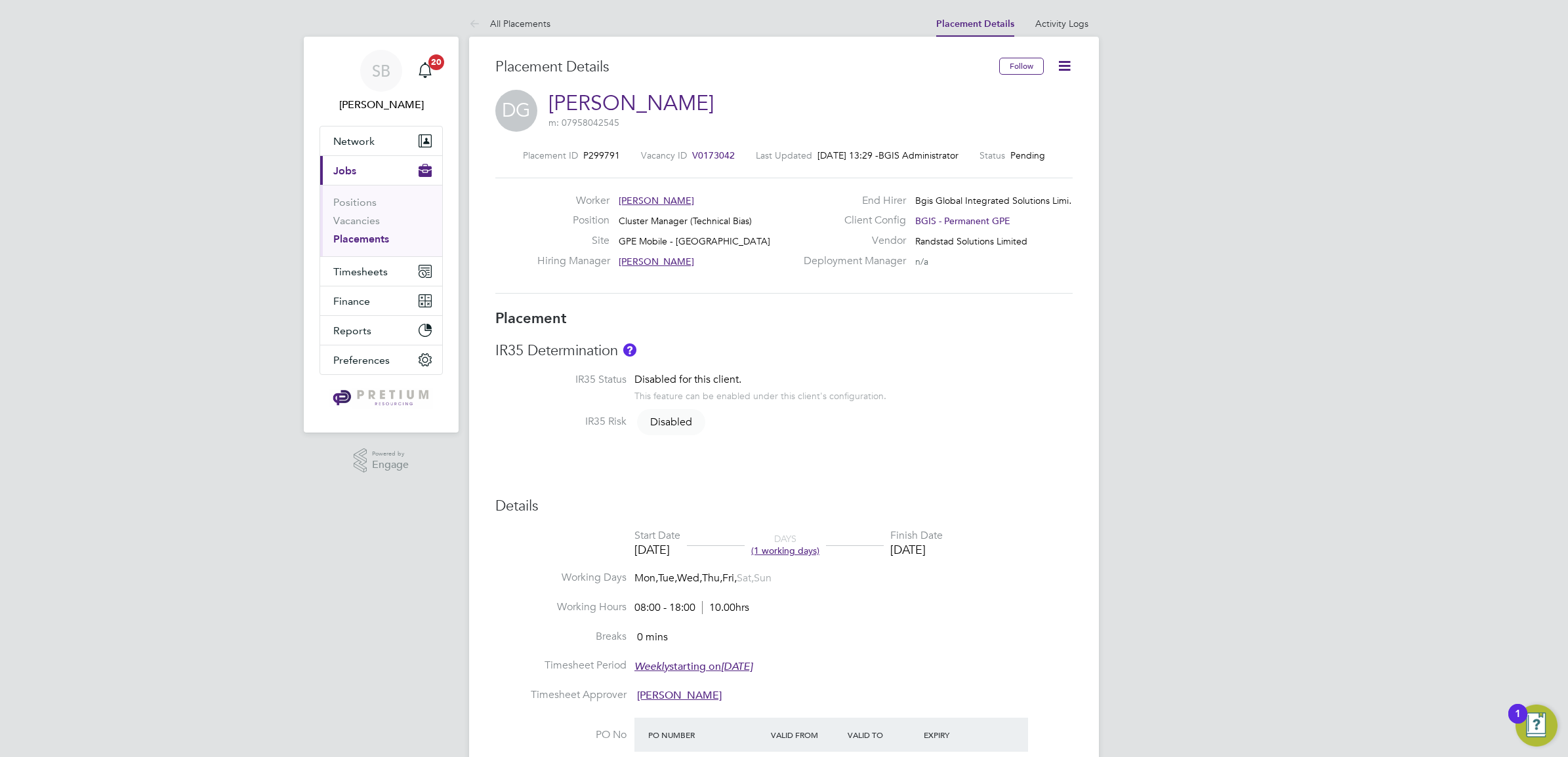
scroll to position [492, 0]
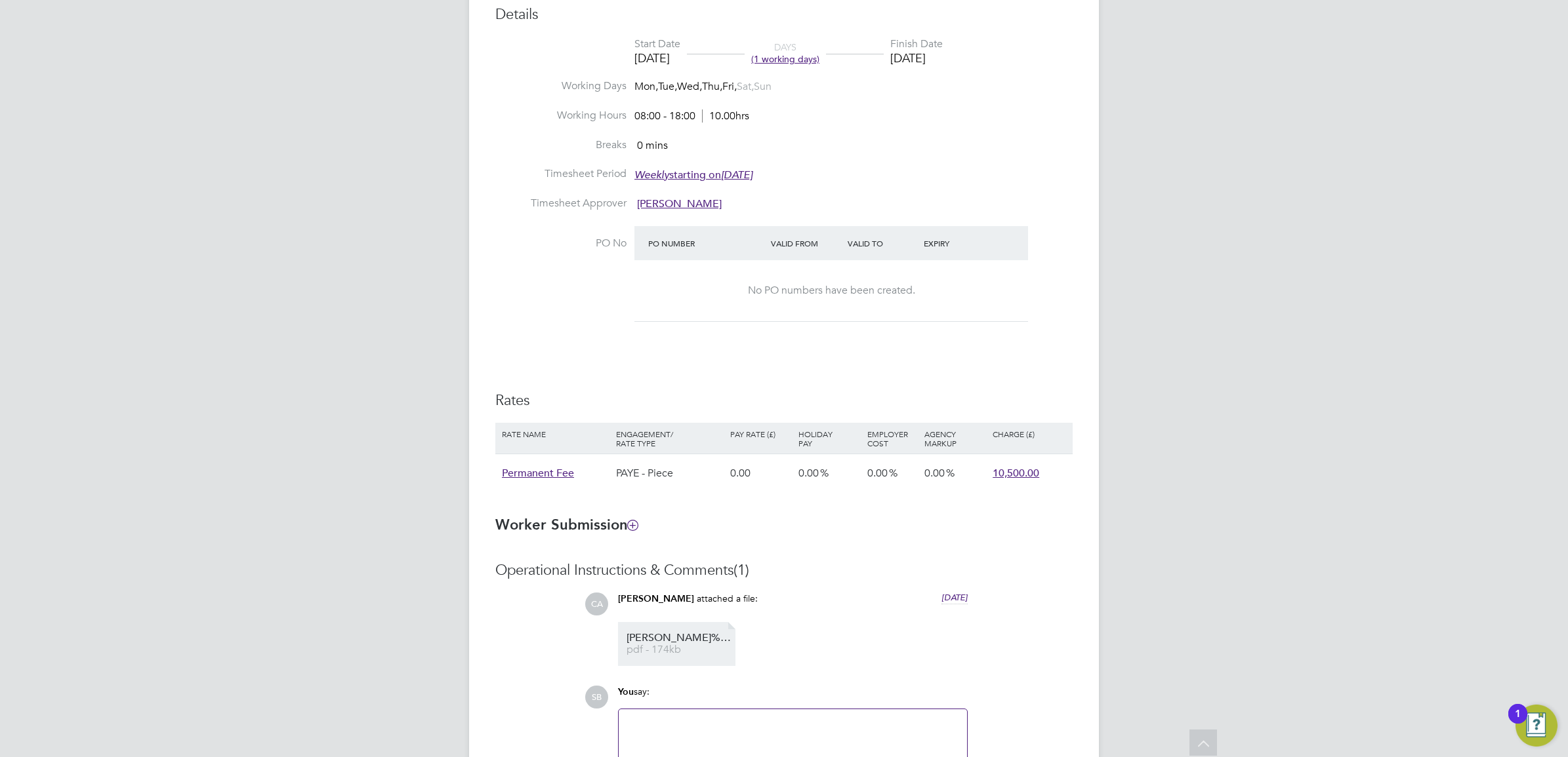
click at [697, 643] on span "Denzil%20Gunn%20CVBR.docx" at bounding box center [679, 638] width 105 height 10
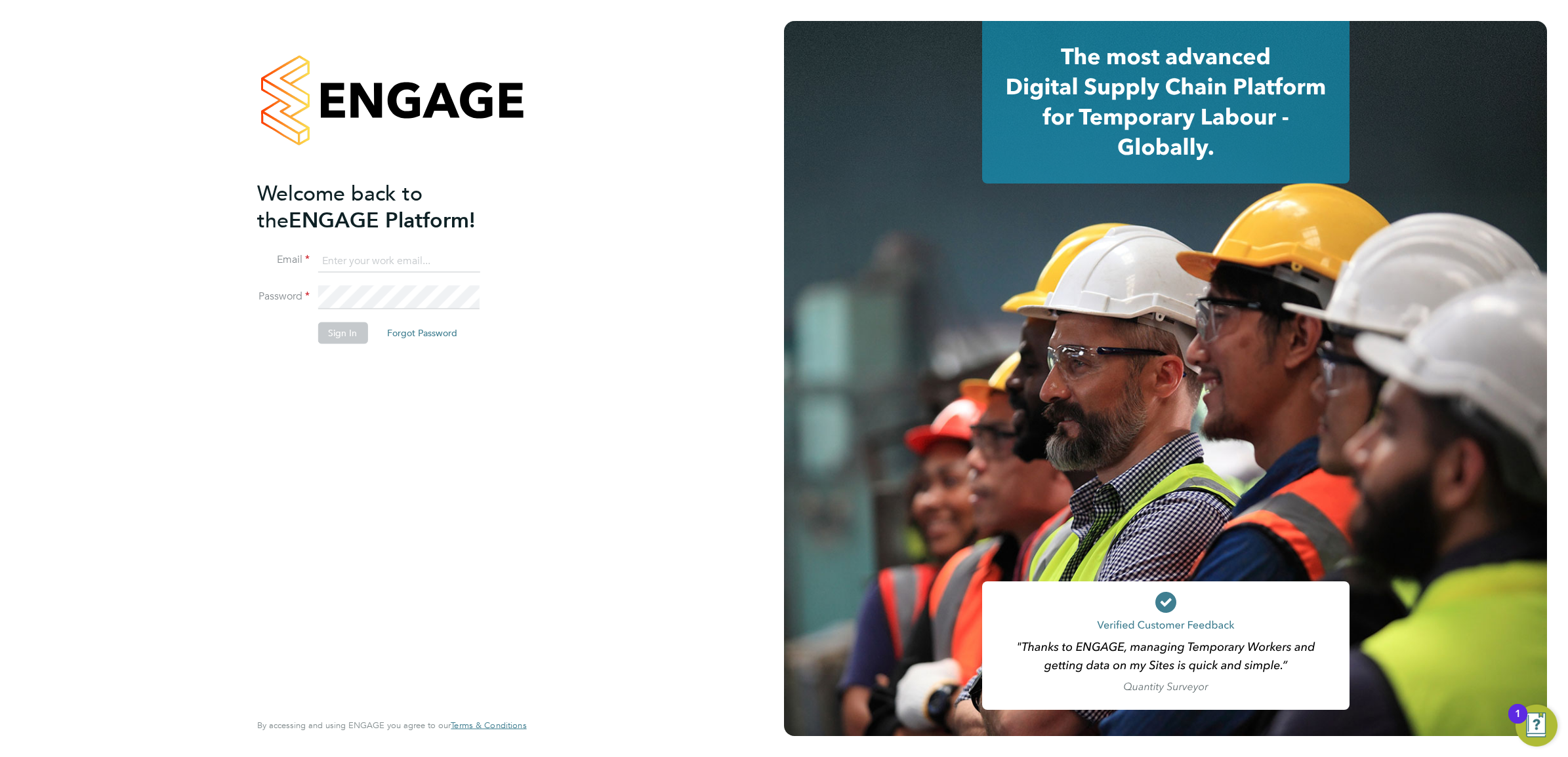
type input "sasha.baird@pretiumresourcing.co.uk"
click at [342, 317] on li "Password" at bounding box center [385, 305] width 256 height 37
click at [344, 328] on button "Sign In" at bounding box center [342, 332] width 50 height 21
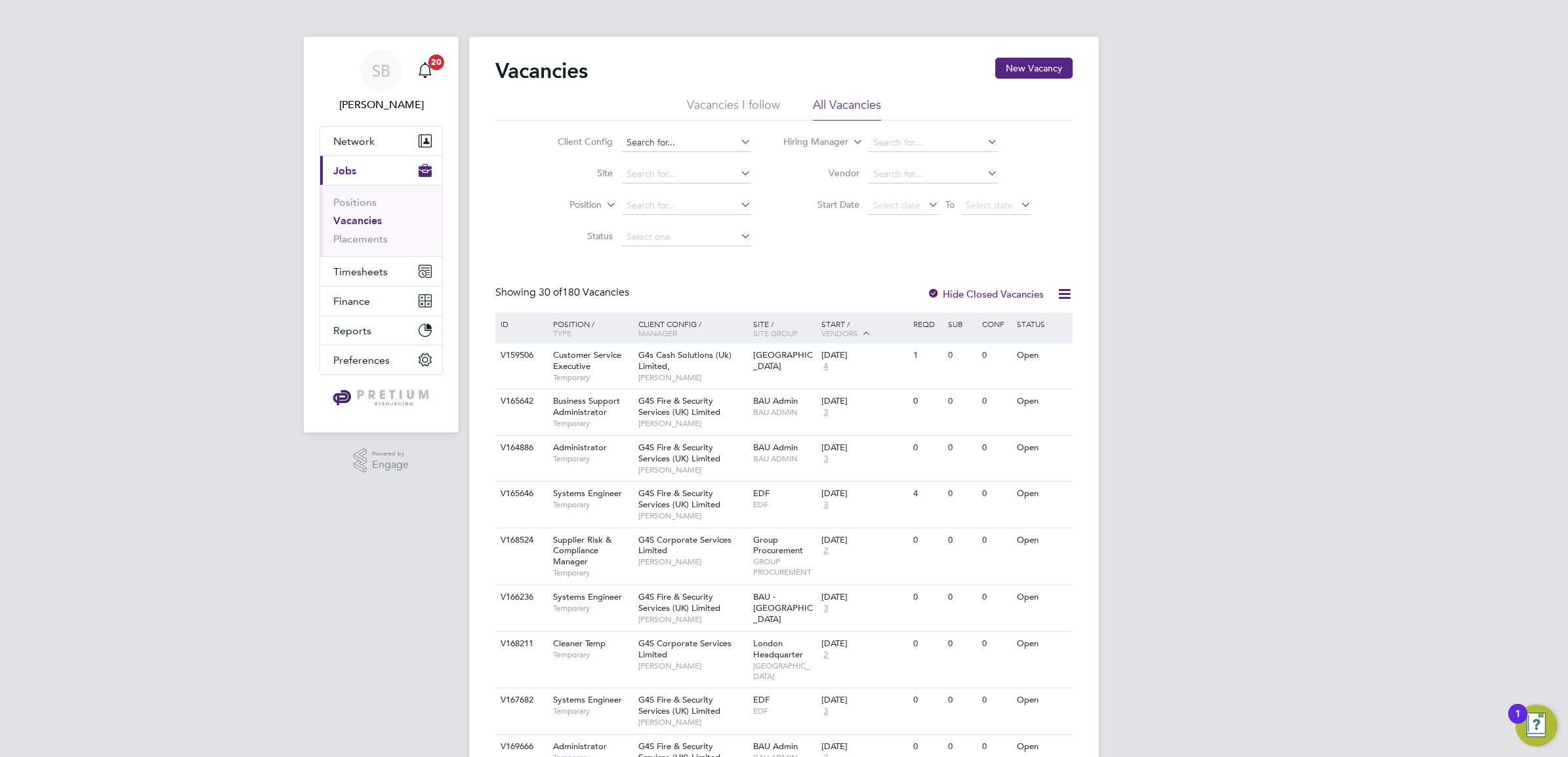
click at [653, 135] on input at bounding box center [687, 143] width 129 height 18
click at [677, 166] on li "BGIS - Permanent - BSM" at bounding box center [686, 160] width 131 height 18
type input "BGIS - Permanent - BSM"
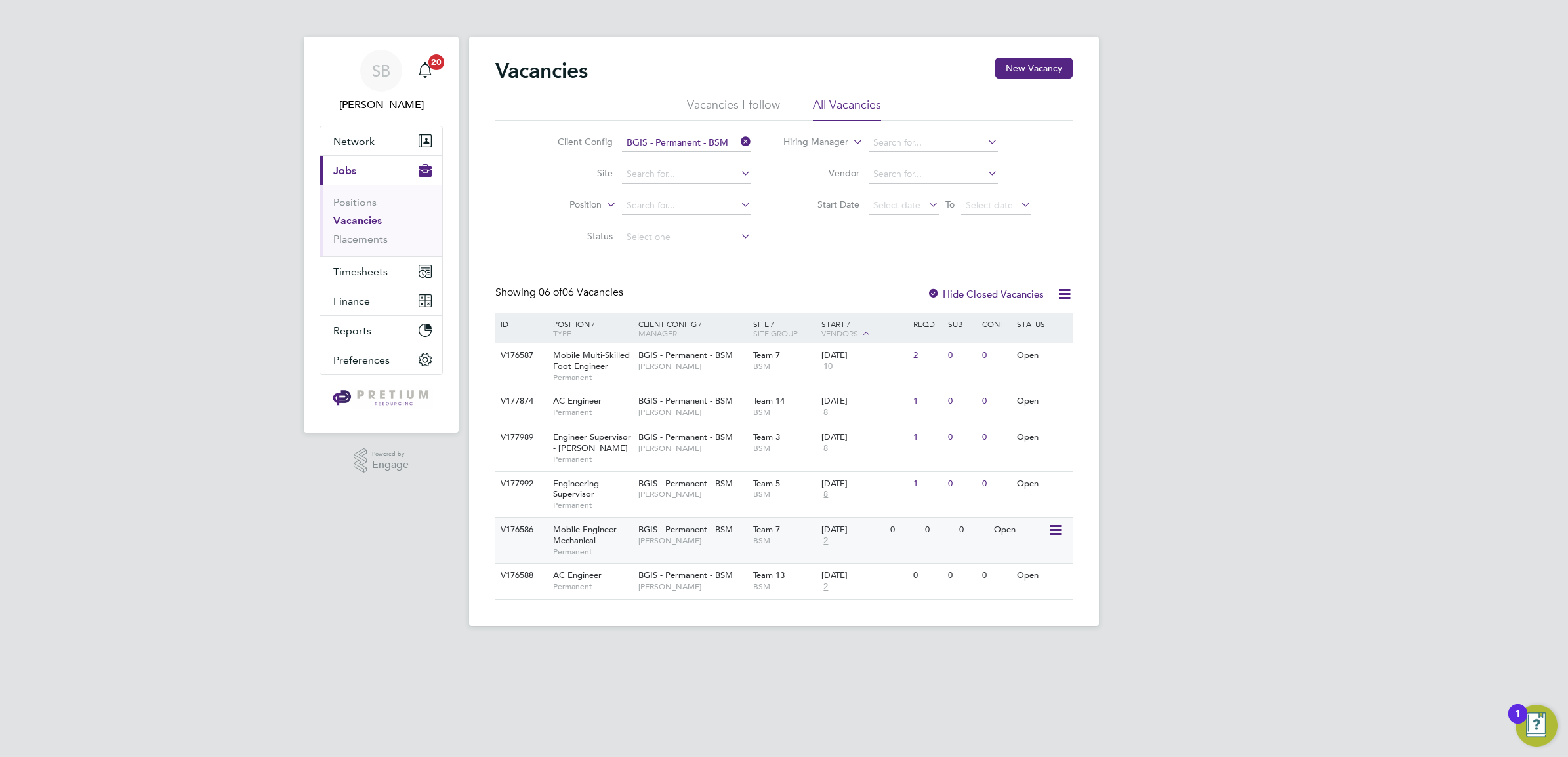
click at [762, 545] on span "BSM" at bounding box center [784, 541] width 62 height 11
click at [771, 112] on li "Vacancies I follow" at bounding box center [733, 108] width 93 height 24
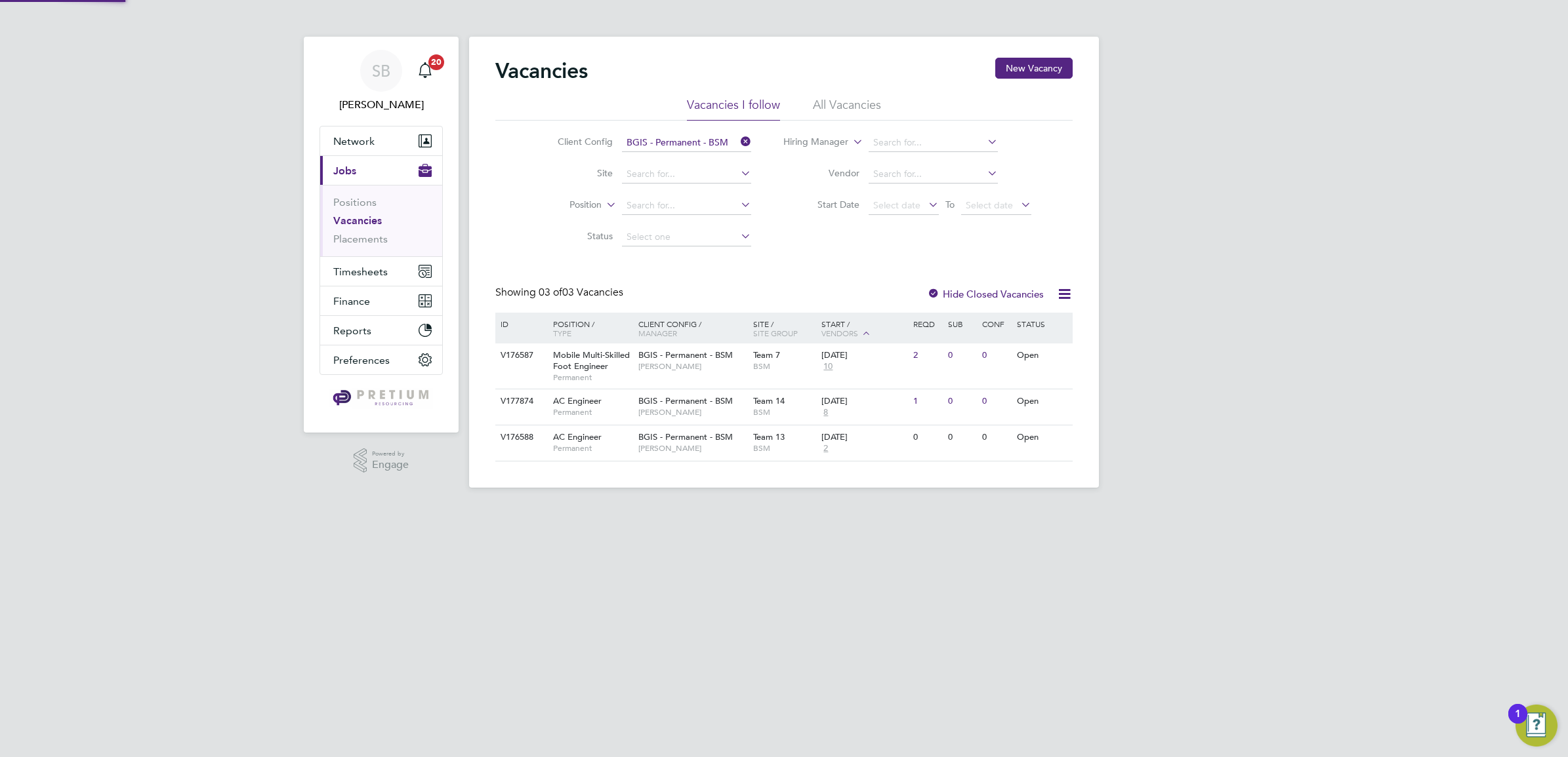
click at [836, 116] on li "All Vacancies" at bounding box center [847, 108] width 69 height 24
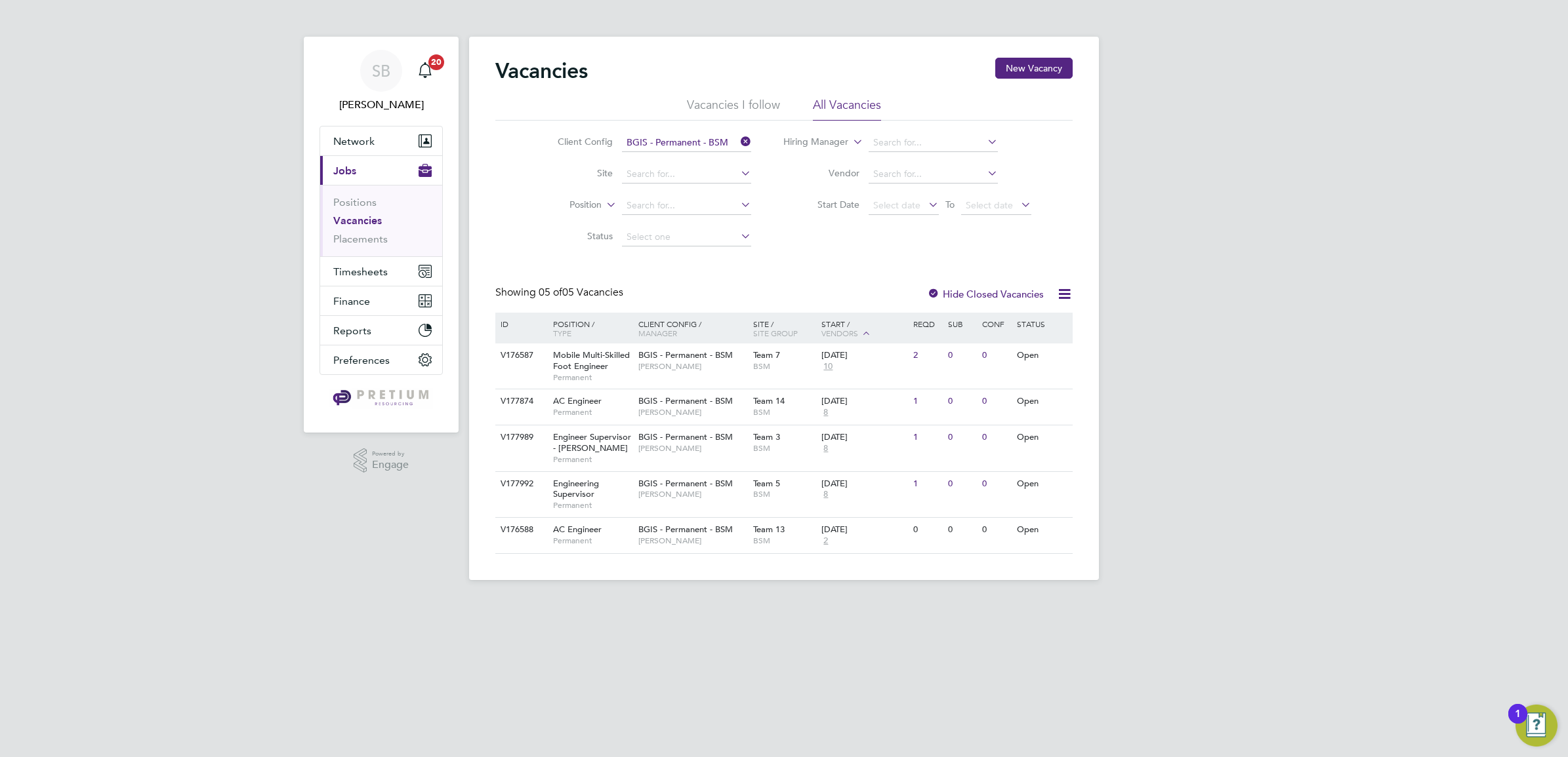
click at [748, 102] on li "Vacancies I follow" at bounding box center [733, 108] width 93 height 24
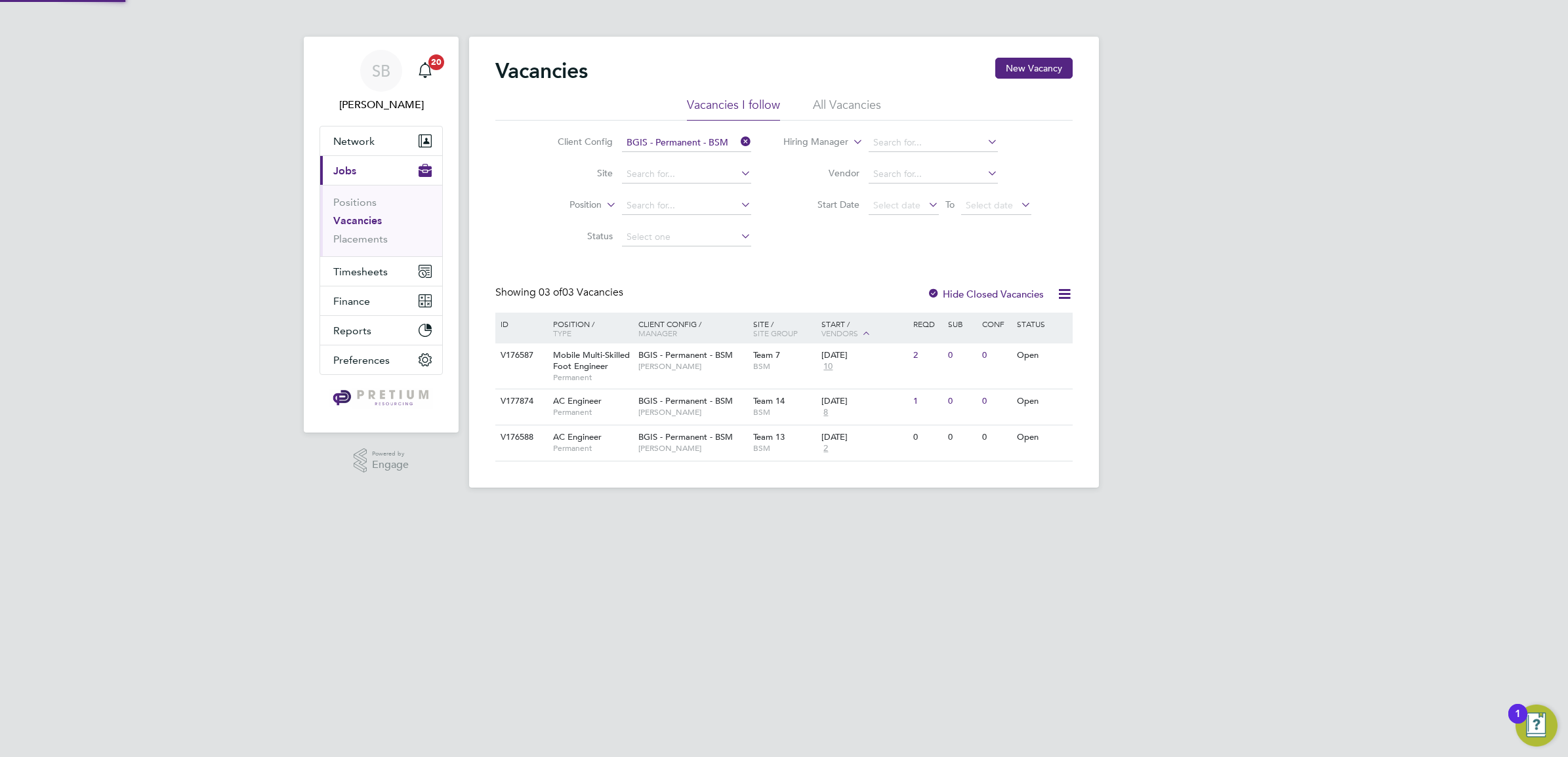
click at [871, 108] on li "All Vacancies" at bounding box center [847, 108] width 69 height 24
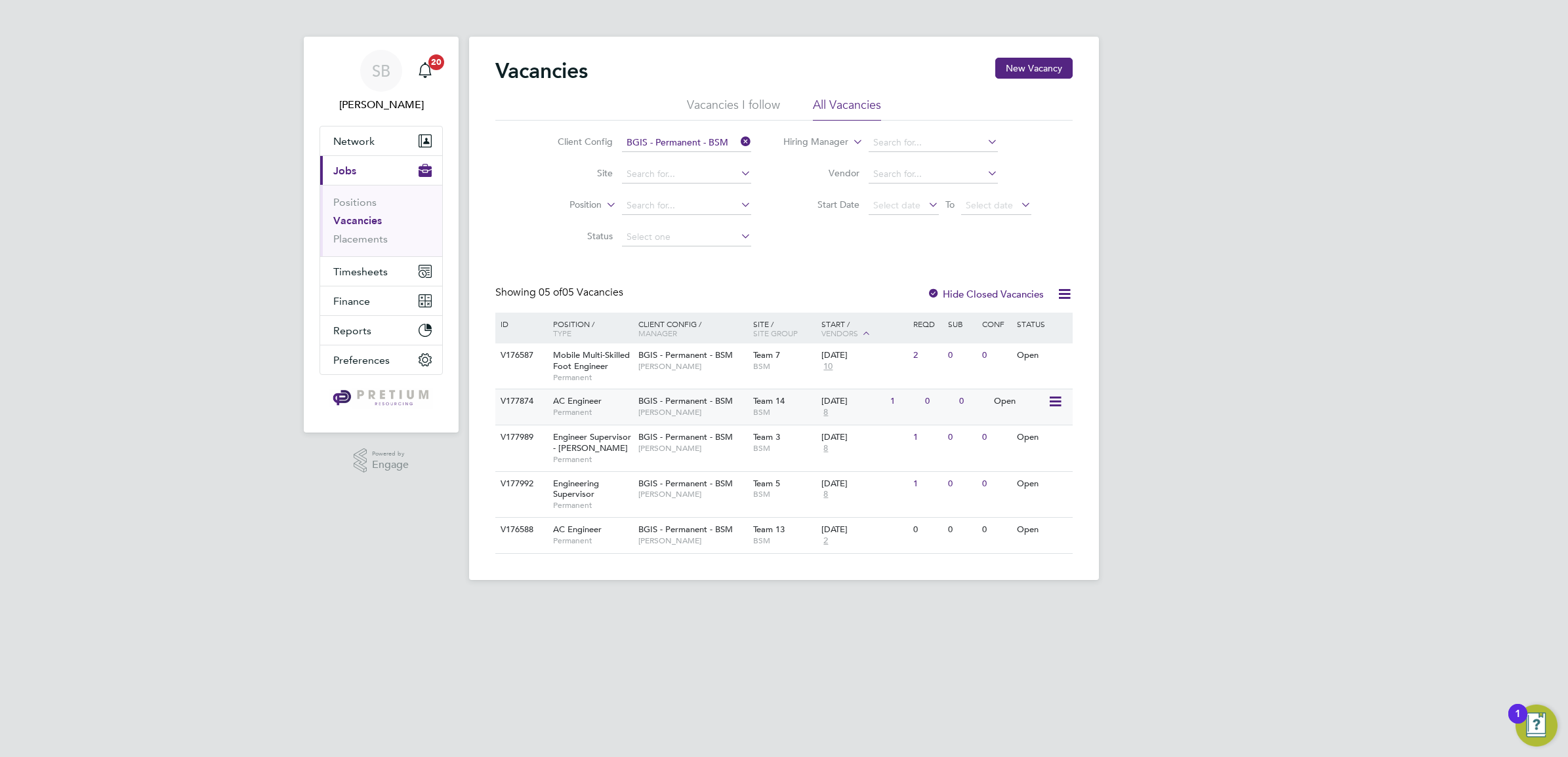
click at [778, 403] on span "Team 14" at bounding box center [768, 401] width 32 height 11
click at [687, 440] on span "BGIS - Permanent - BSM" at bounding box center [685, 437] width 95 height 11
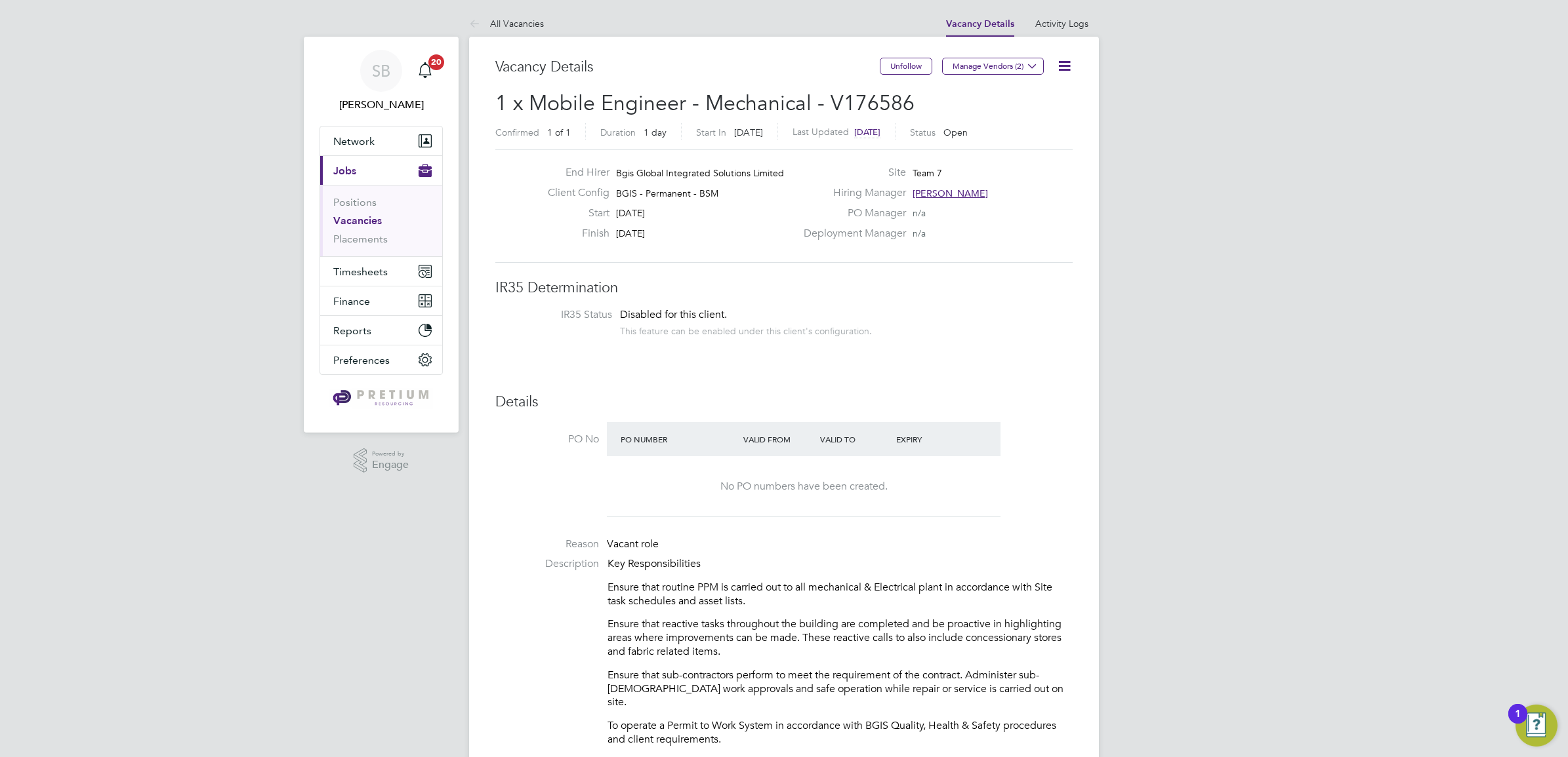
click at [1065, 77] on div "Unfollow Manage Vendors (2)" at bounding box center [976, 72] width 193 height 30
click at [1065, 74] on icon at bounding box center [1064, 65] width 16 height 16
click at [1037, 113] on li "Update Status" at bounding box center [1031, 115] width 76 height 18
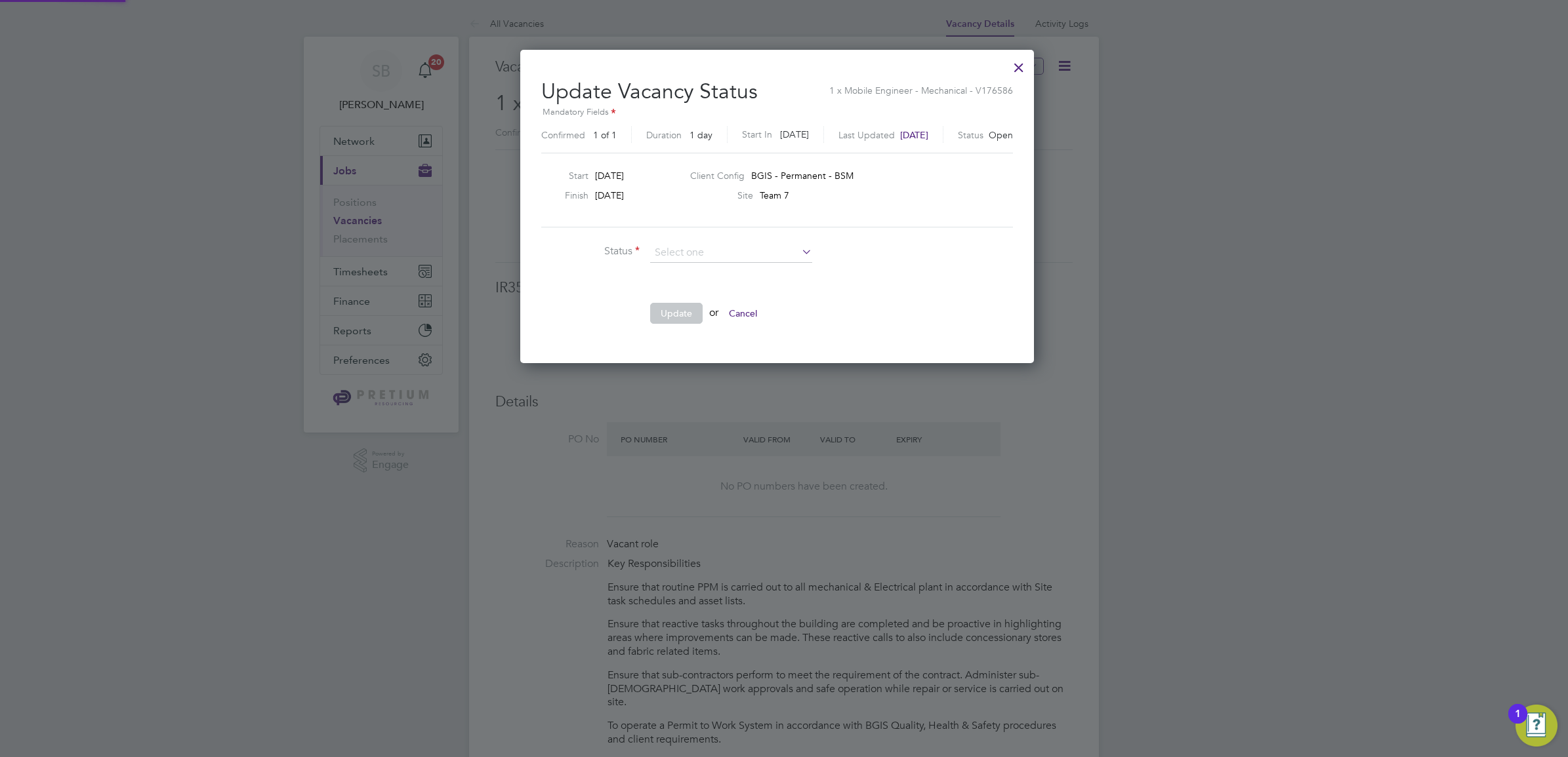
scroll to position [312, 527]
click at [676, 274] on li "Completed" at bounding box center [731, 271] width 163 height 17
type input "Completed"
click at [685, 313] on button "Update" at bounding box center [676, 313] width 52 height 21
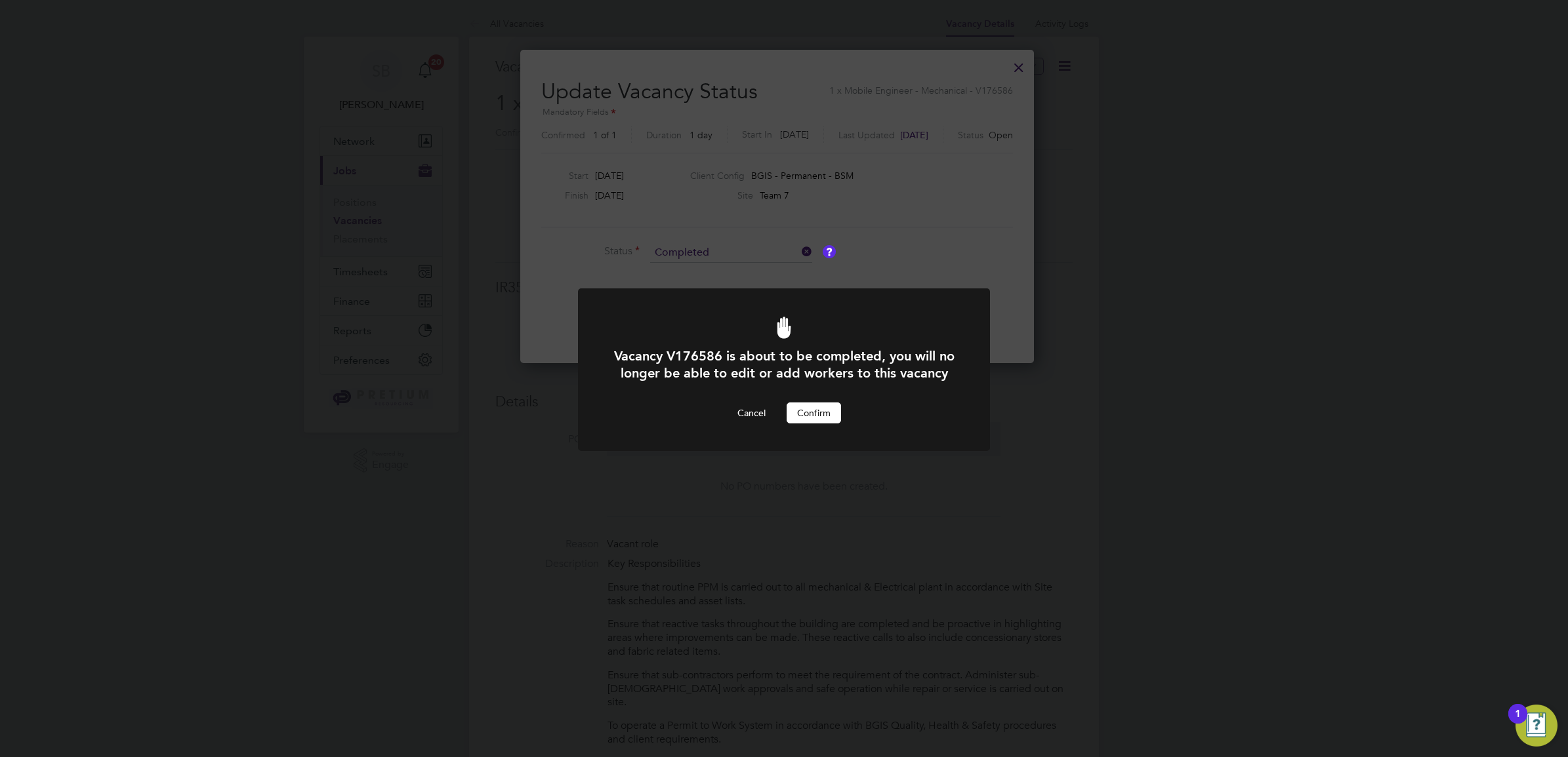
click at [831, 423] on button "Confirm" at bounding box center [814, 412] width 55 height 21
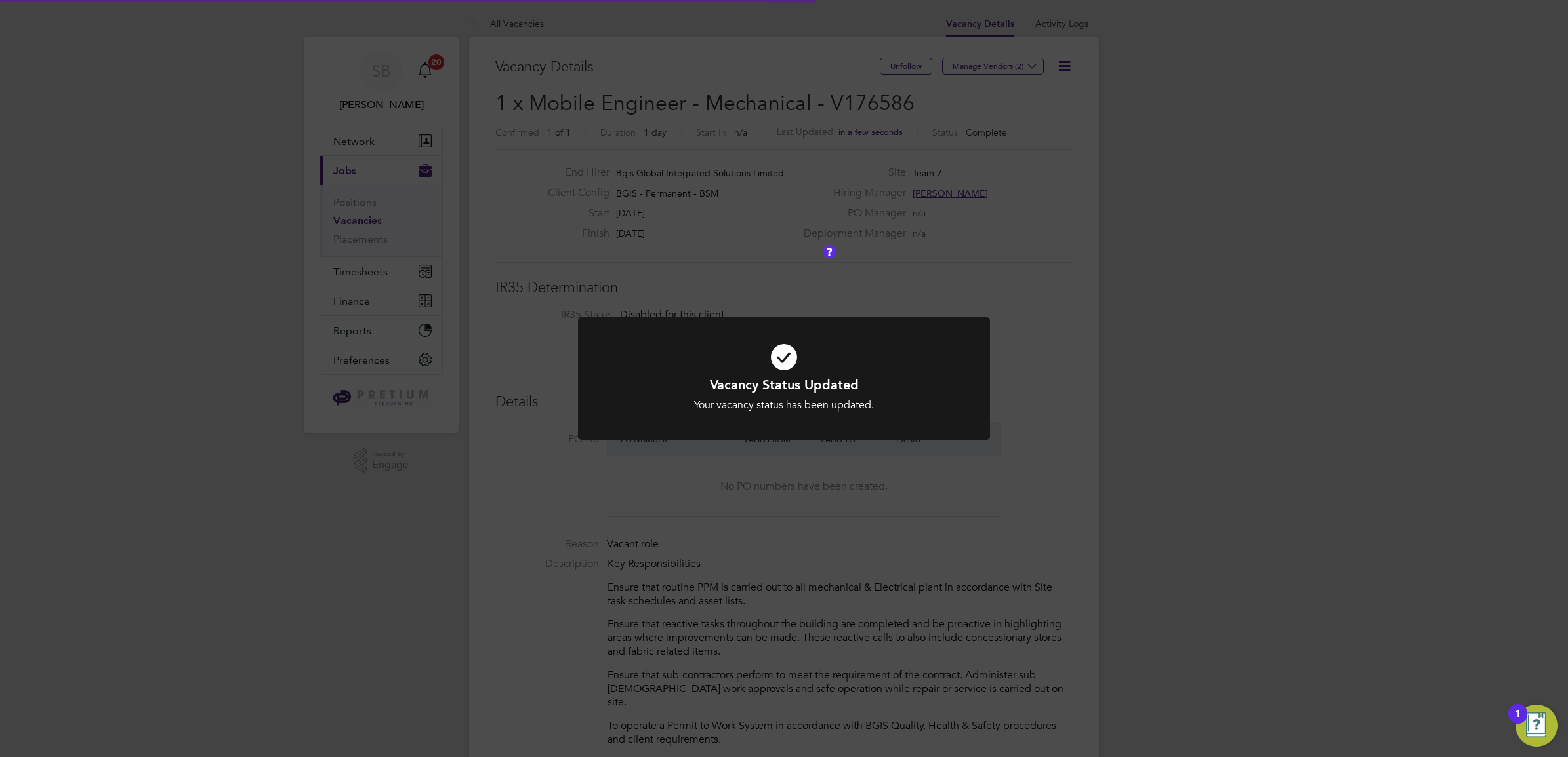
scroll to position [38, 115]
click at [844, 267] on div "Vacancy Status Updated Your vacancy status has been updated. Cancel Okay" at bounding box center [784, 378] width 1568 height 757
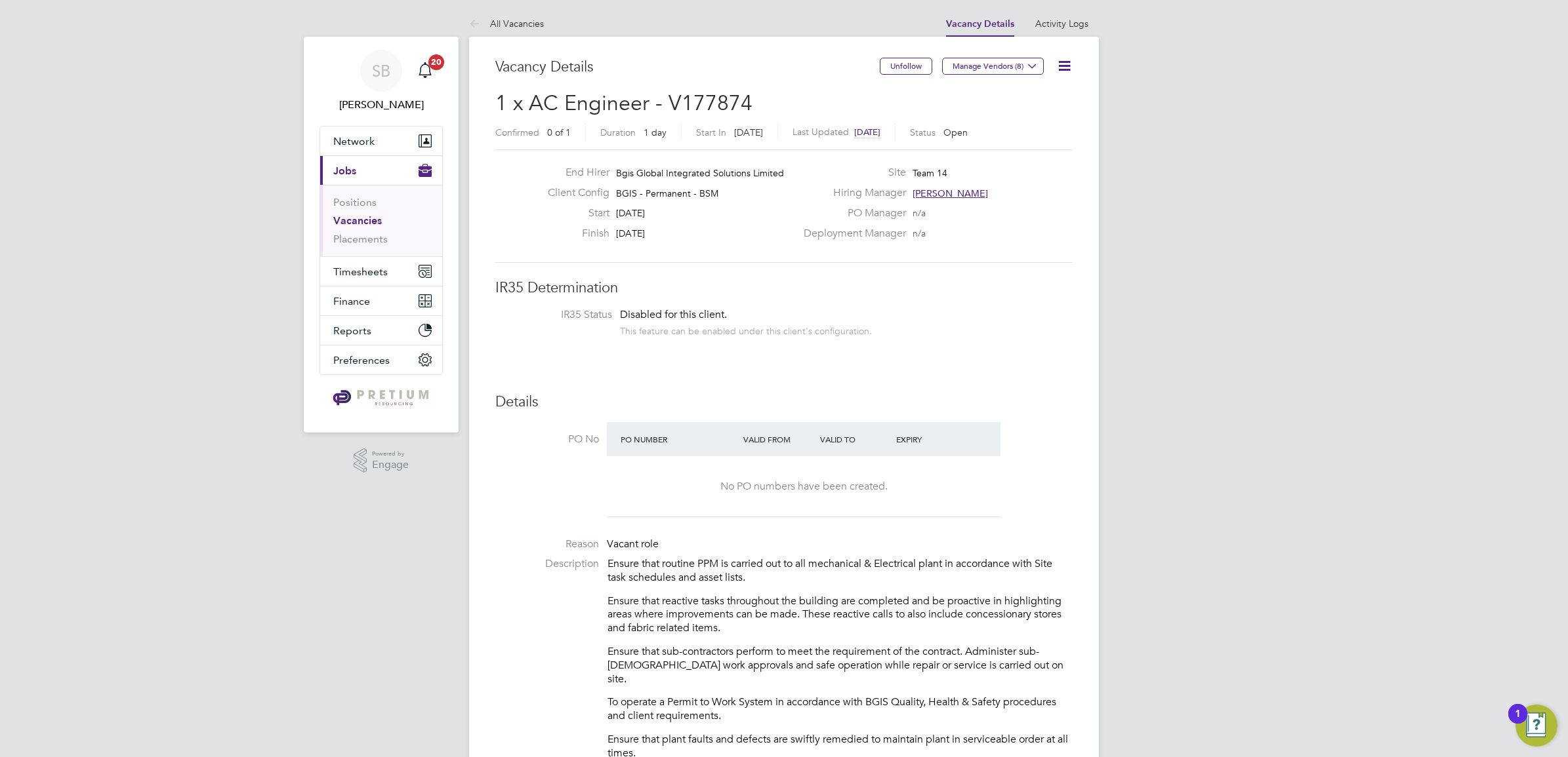
click at [881, 132] on span "[DATE]" at bounding box center [867, 132] width 26 height 11
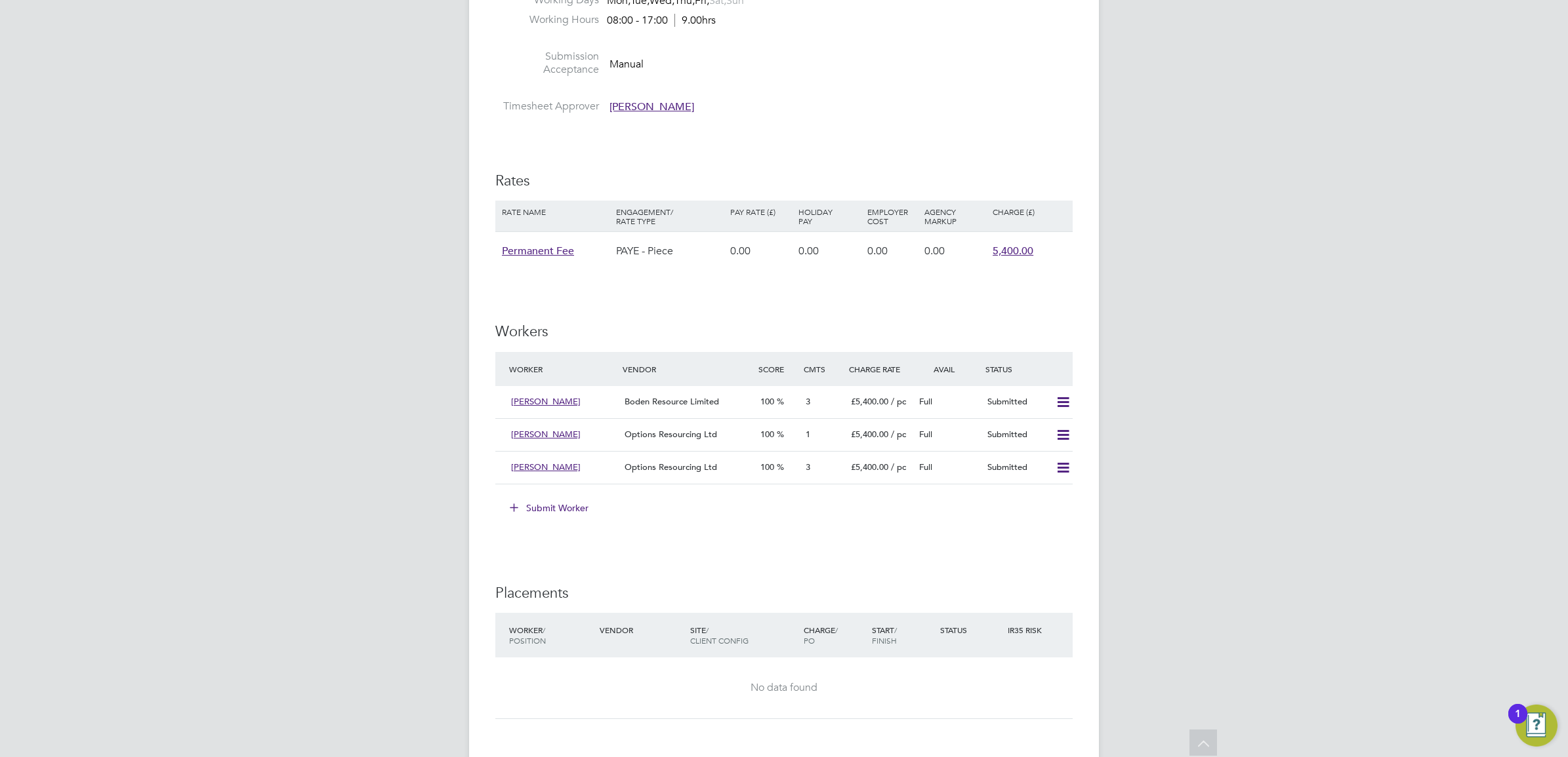
scroll to position [2049, 0]
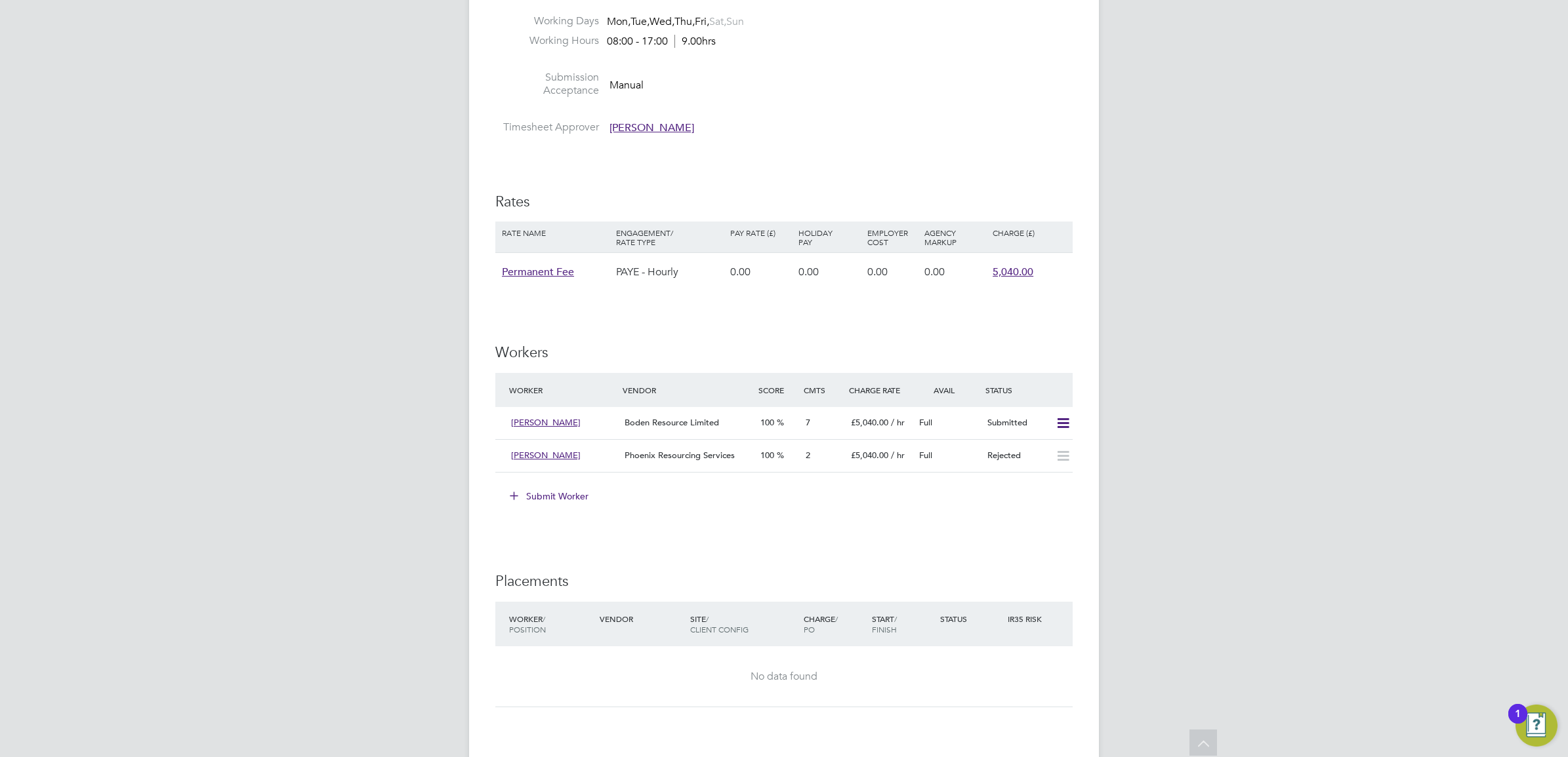
scroll to position [1311, 0]
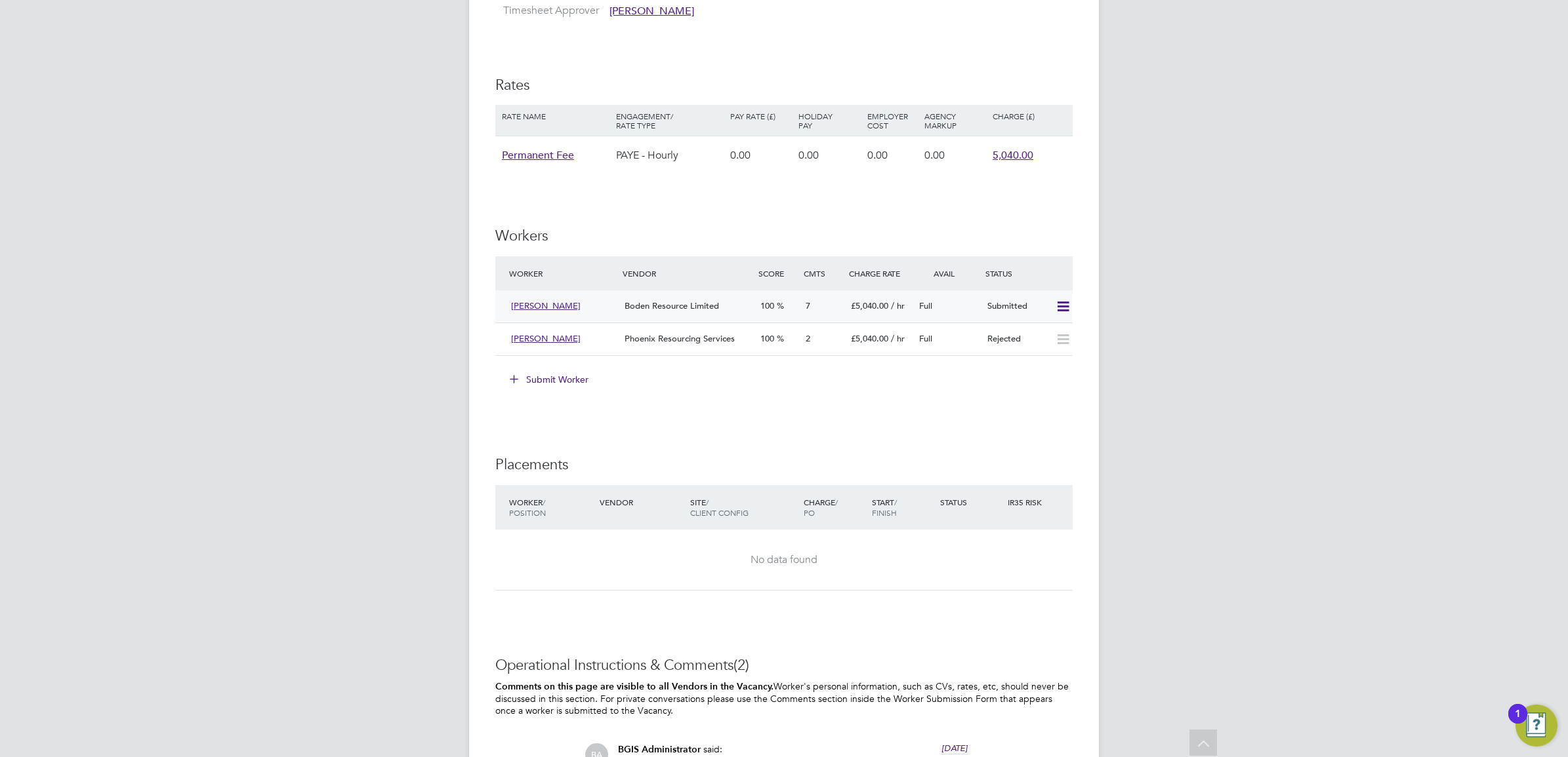
click at [761, 303] on span "100" at bounding box center [767, 305] width 14 height 11
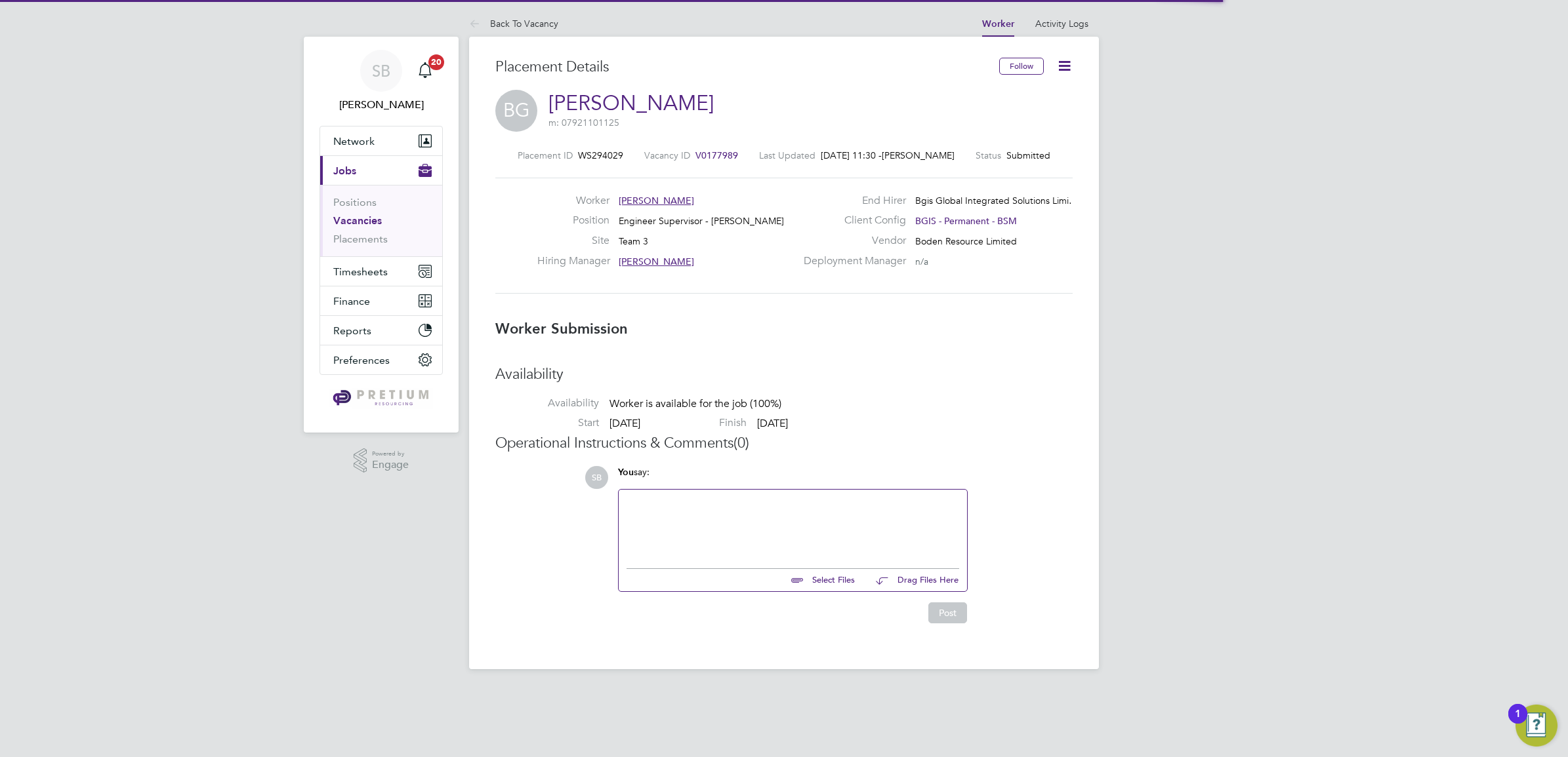
scroll to position [7, 7]
